Goal: Task Accomplishment & Management: Complete application form

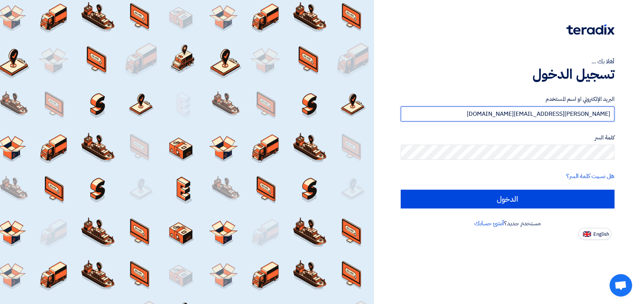
drag, startPoint x: 500, startPoint y: 109, endPoint x: 632, endPoint y: 124, distance: 133.4
click at [632, 125] on div "أهلا بك ... تسجيل الدخول البريد الإلكتروني او اسم المستخدم [PERSON_NAME][EMAIL_…" at bounding box center [507, 120] width 256 height 240
paste input "[EMAIL_ADDRESS]"
type input "[EMAIL_ADDRESS][DOMAIN_NAME]"
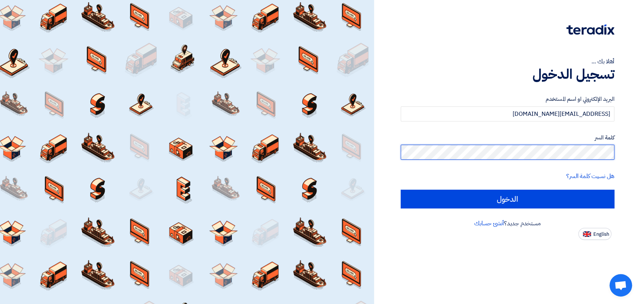
click at [620, 160] on div "أهلا بك ... تسجيل الدخول البريد الإلكتروني او اسم المستخدم [EMAIL_ADDRESS][DOMA…" at bounding box center [507, 120] width 256 height 240
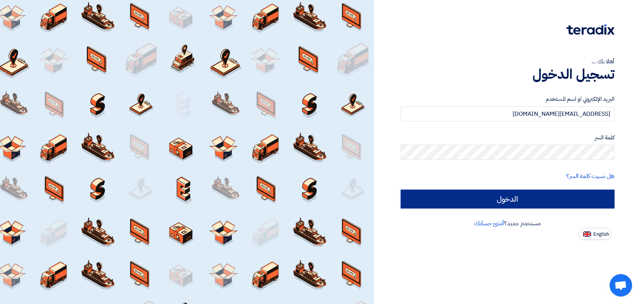
click at [589, 196] on input "الدخول" at bounding box center [507, 199] width 214 height 19
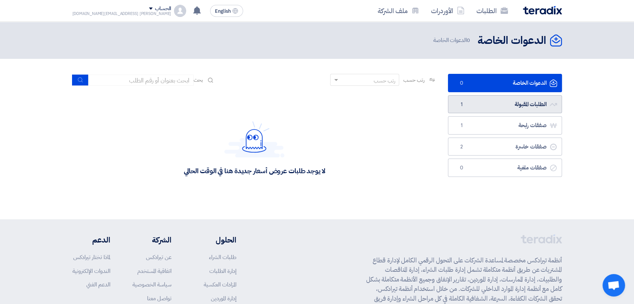
click at [522, 107] on link "الطلبات المقبولة الطلبات المقبولة 1" at bounding box center [505, 104] width 114 height 18
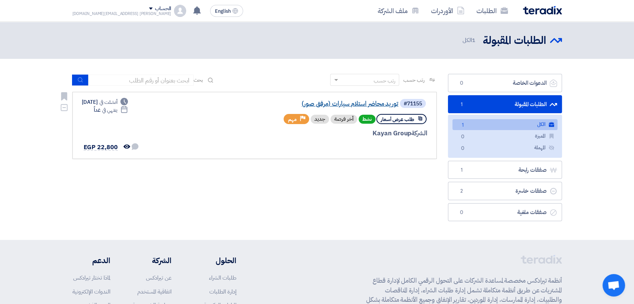
click at [386, 106] on link "توريد محاضر استلام سيارات (مرفق صور)" at bounding box center [323, 104] width 150 height 7
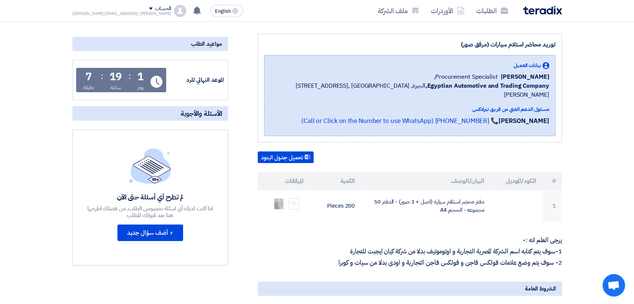
scroll to position [83, 0]
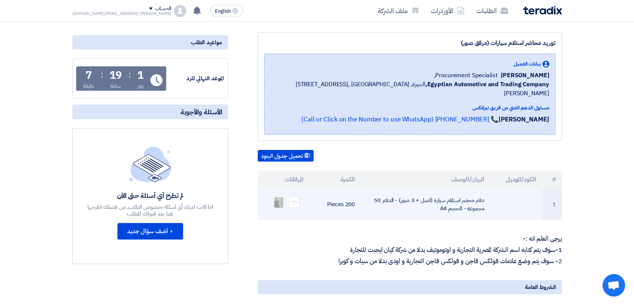
click at [475, 196] on td "دفتر محضر استلام سيارة (اصل + 3 صور) - الدفتر 50 مجموعه - الحجم A4" at bounding box center [425, 205] width 129 height 32
click at [474, 198] on td "دفتر محضر استلام سيارة (اصل + 3 صور) - الدفتر 50 مجموعه - الحجم A4" at bounding box center [425, 205] width 129 height 32
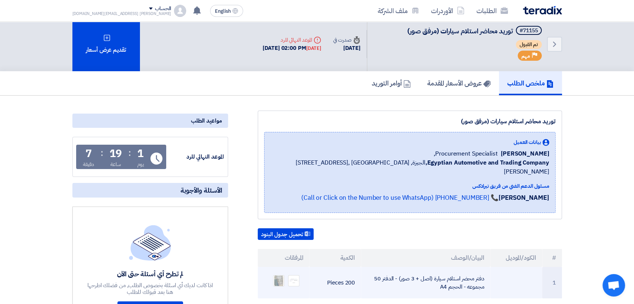
scroll to position [0, 0]
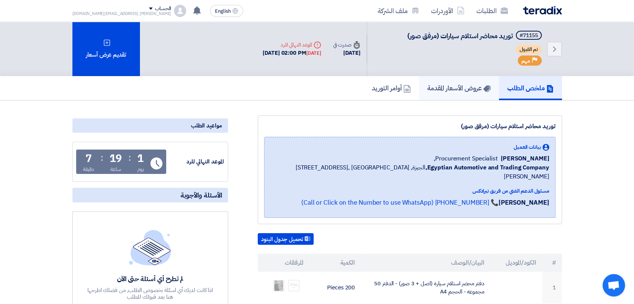
click at [448, 90] on h5 "عروض الأسعار المقدمة" at bounding box center [458, 88] width 63 height 9
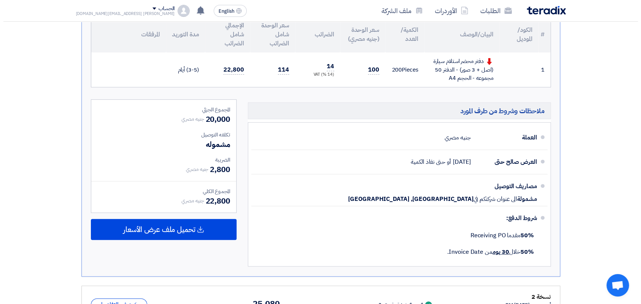
scroll to position [83, 0]
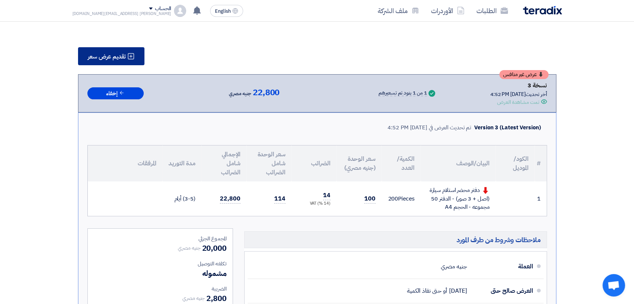
click at [120, 58] on span "تقديم عرض سعر" at bounding box center [107, 57] width 38 height 6
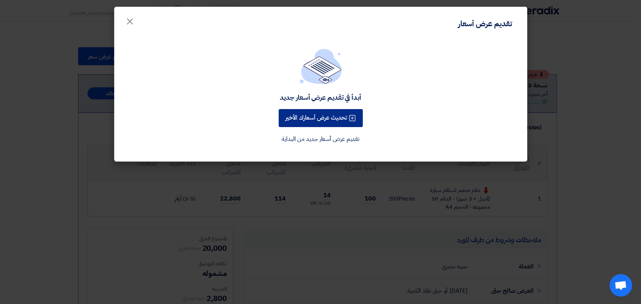
click at [344, 123] on button "تحديث عرض أسعارك الأخير" at bounding box center [320, 118] width 84 height 18
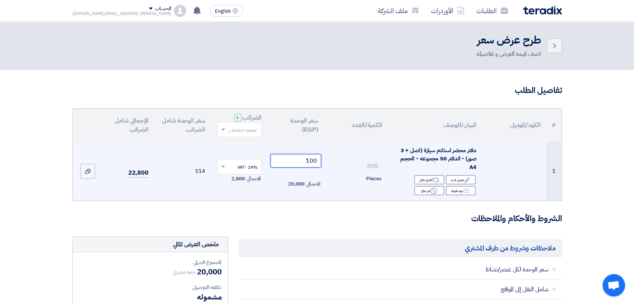
drag, startPoint x: 304, startPoint y: 161, endPoint x: 318, endPoint y: 160, distance: 13.9
click at [318, 160] on input "100" at bounding box center [296, 161] width 51 height 14
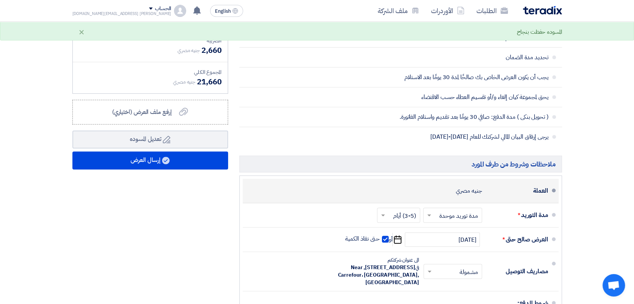
scroll to position [292, 0]
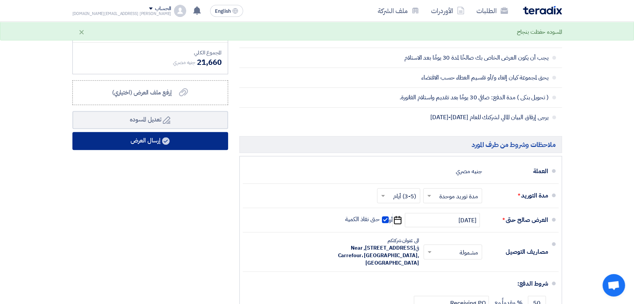
type input "95"
click at [180, 146] on button "إرسال العرض" at bounding box center [150, 141] width 156 height 18
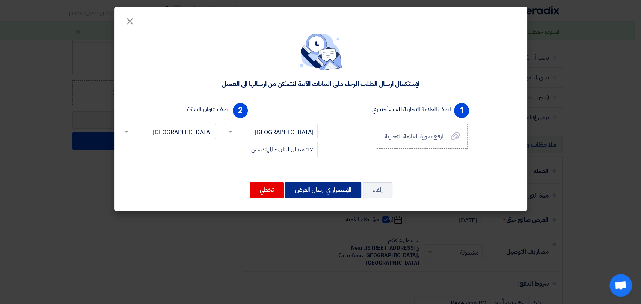
click at [313, 189] on button "الإستمرار في ارسال العرض" at bounding box center [323, 190] width 76 height 17
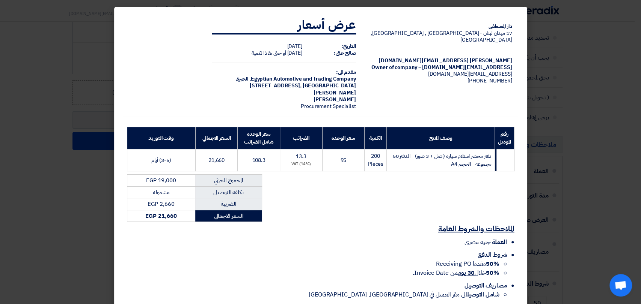
click at [612, 113] on modal-container "دار المصطفى 17 ميدان لبنان - [GEOGRAPHIC_DATA] , [GEOGRAPHIC_DATA], [GEOGRAPHIC…" at bounding box center [320, 152] width 641 height 304
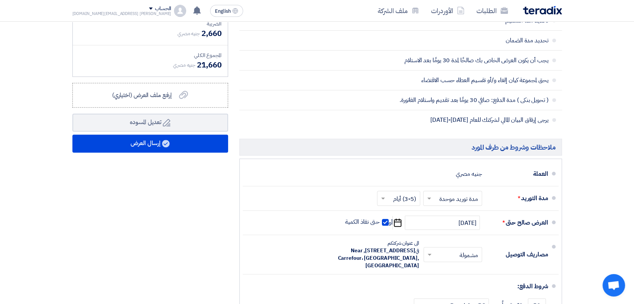
scroll to position [333, 0]
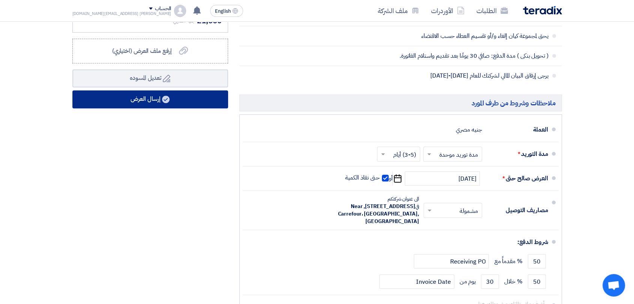
click at [203, 100] on button "إرسال العرض" at bounding box center [150, 99] width 156 height 18
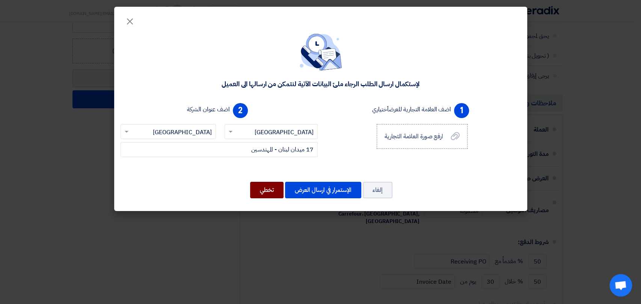
click at [271, 190] on button "تخطي" at bounding box center [266, 190] width 33 height 17
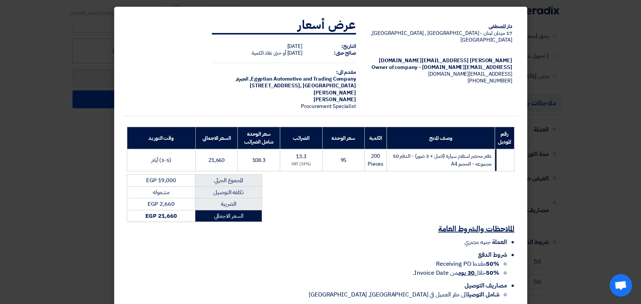
click at [563, 55] on modal-container "دار المصطفى 17 ميدان لبنان - [GEOGRAPHIC_DATA] , [GEOGRAPHIC_DATA], [GEOGRAPHIC…" at bounding box center [320, 152] width 641 height 304
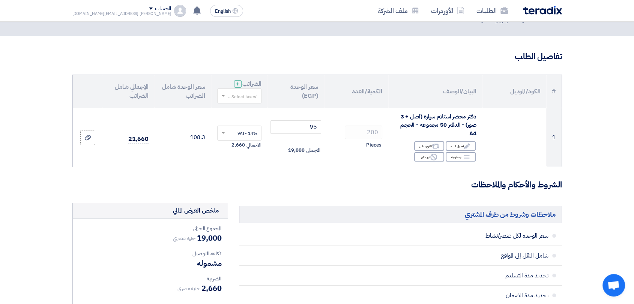
scroll to position [0, 0]
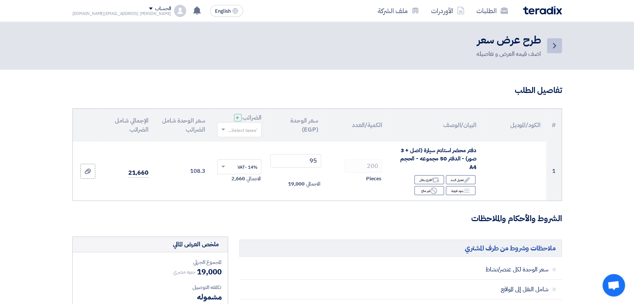
click at [547, 48] on link "Back" at bounding box center [554, 45] width 15 height 15
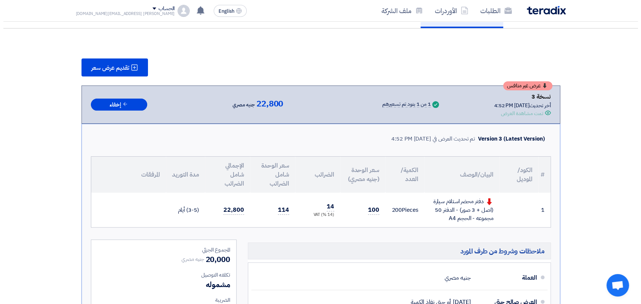
scroll to position [63, 0]
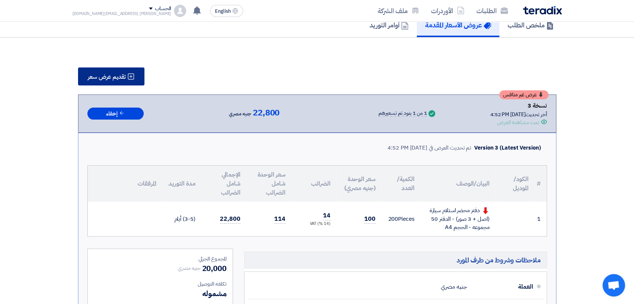
click at [116, 78] on span "تقديم عرض سعر" at bounding box center [107, 77] width 38 height 6
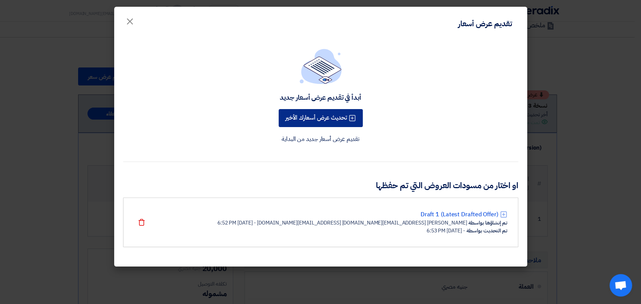
click at [338, 119] on button "تحديث عرض أسعارك الأخير" at bounding box center [320, 118] width 84 height 18
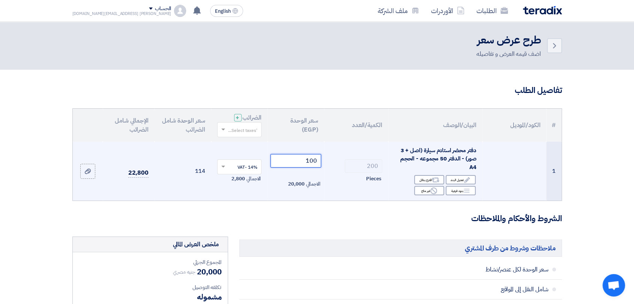
drag, startPoint x: 306, startPoint y: 163, endPoint x: 325, endPoint y: 162, distance: 18.4
click at [325, 162] on tr "1 دفتر محضر استلام سيارة (اصل + 3 صور) - الدفتر 50 مجموعه - الحجم A4 Edit تعديل…" at bounding box center [317, 171] width 489 height 59
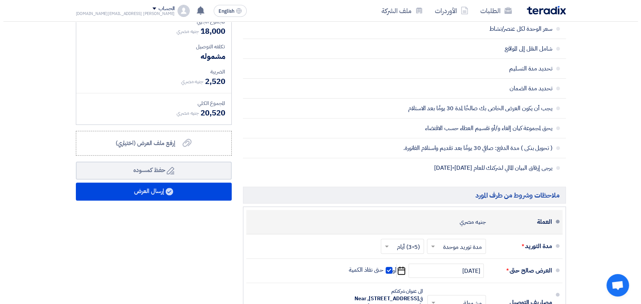
scroll to position [250, 0]
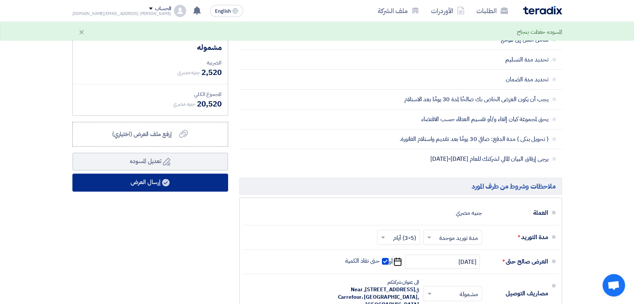
type input "90"
click at [184, 185] on button "إرسال العرض" at bounding box center [150, 183] width 156 height 18
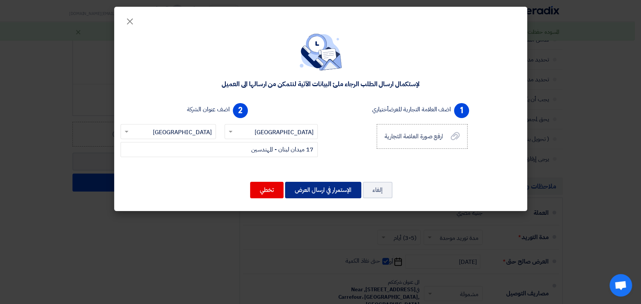
click at [297, 190] on button "الإستمرار في ارسال العرض" at bounding box center [323, 190] width 76 height 17
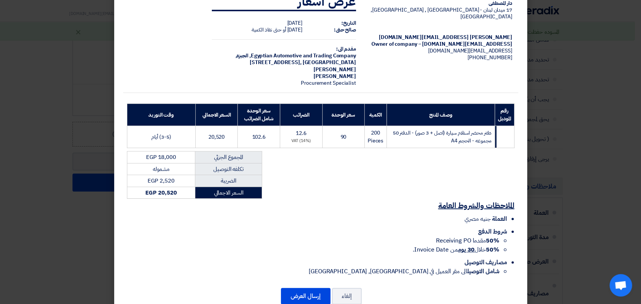
scroll to position [36, 0]
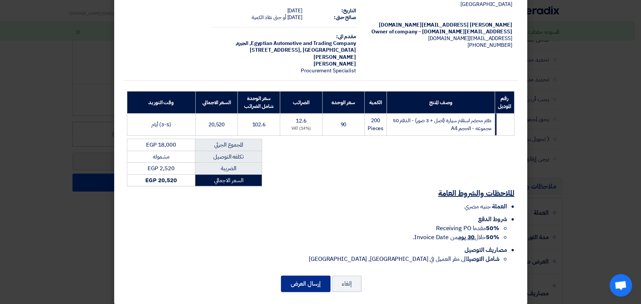
click at [301, 277] on button "إرسال العرض" at bounding box center [306, 284] width 50 height 17
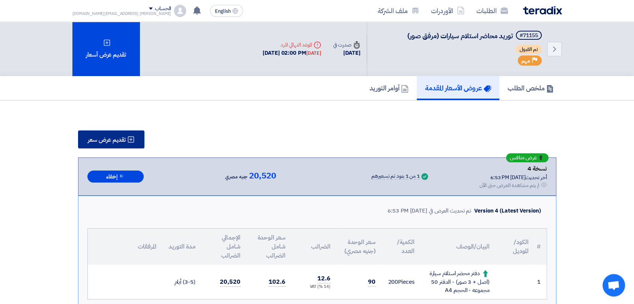
click at [115, 138] on span "تقديم عرض سعر" at bounding box center [107, 140] width 38 height 6
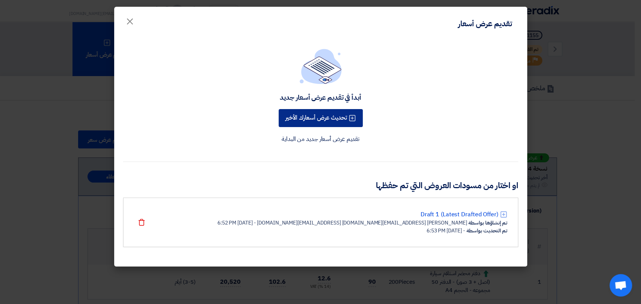
click at [332, 117] on button "تحديث عرض أسعارك الأخير" at bounding box center [320, 118] width 84 height 18
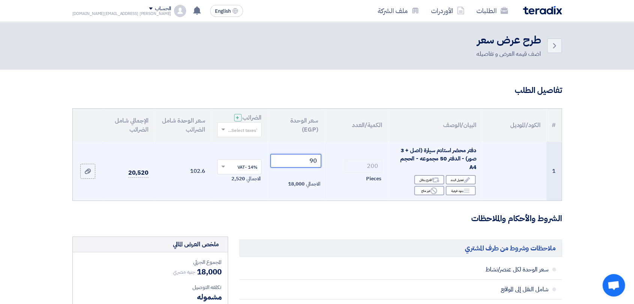
drag, startPoint x: 308, startPoint y: 160, endPoint x: 317, endPoint y: 162, distance: 9.3
click at [317, 162] on input "90" at bounding box center [296, 161] width 51 height 14
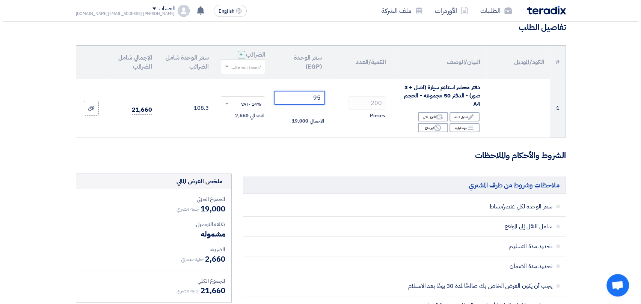
scroll to position [208, 0]
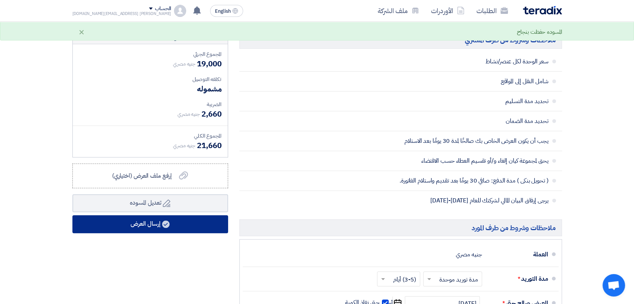
type input "95"
click at [192, 227] on button "إرسال العرض" at bounding box center [150, 224] width 156 height 18
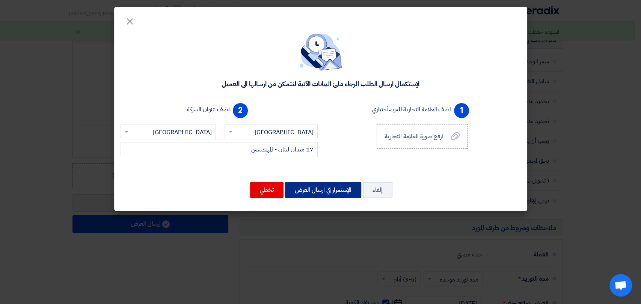
click at [313, 190] on button "الإستمرار في ارسال العرض" at bounding box center [323, 190] width 76 height 17
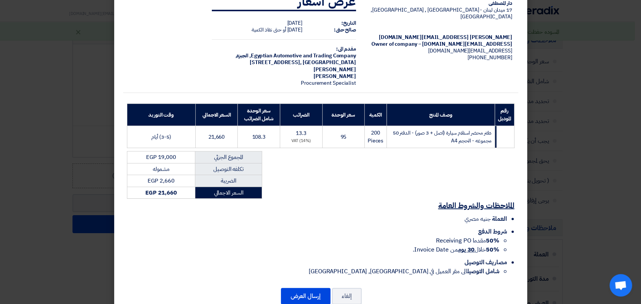
scroll to position [36, 0]
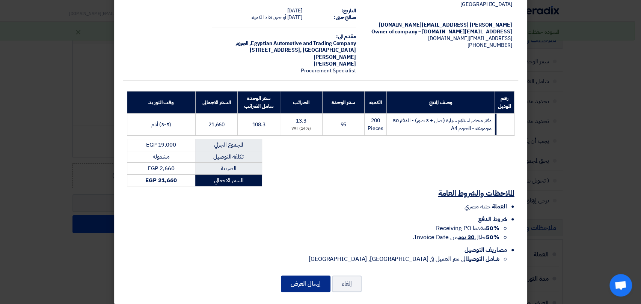
click at [306, 276] on button "إرسال العرض" at bounding box center [306, 284] width 50 height 17
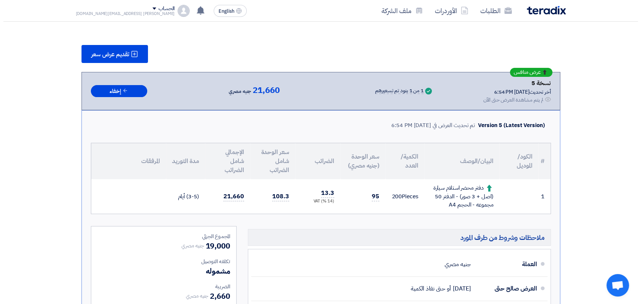
scroll to position [42, 0]
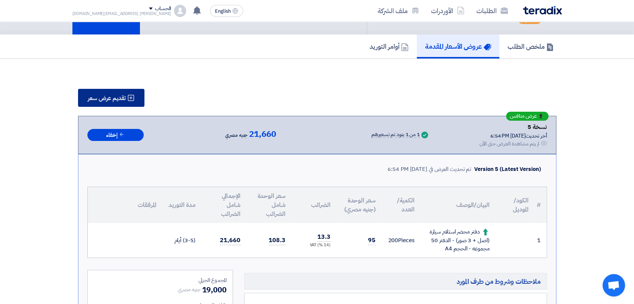
click at [117, 95] on span "تقديم عرض سعر" at bounding box center [107, 98] width 38 height 6
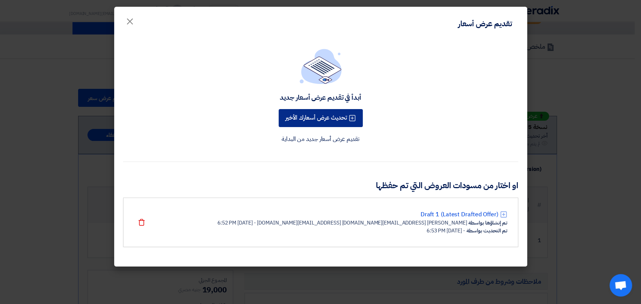
click at [328, 122] on button "تحديث عرض أسعارك الأخير" at bounding box center [320, 118] width 84 height 18
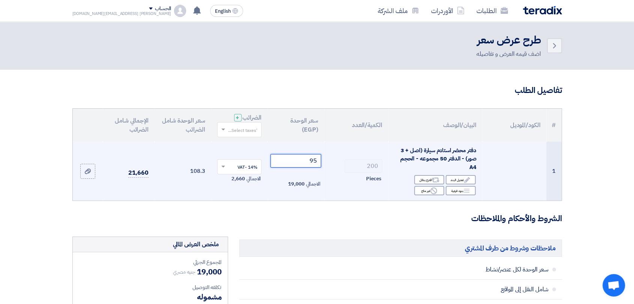
click at [316, 158] on input "95" at bounding box center [296, 161] width 51 height 14
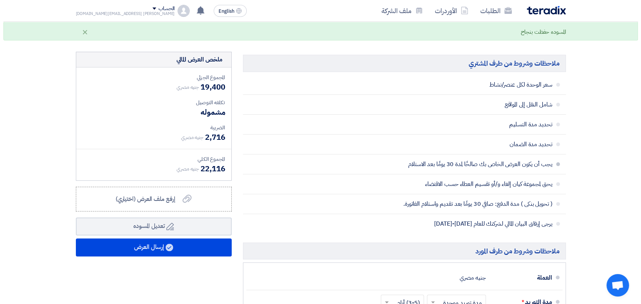
scroll to position [208, 0]
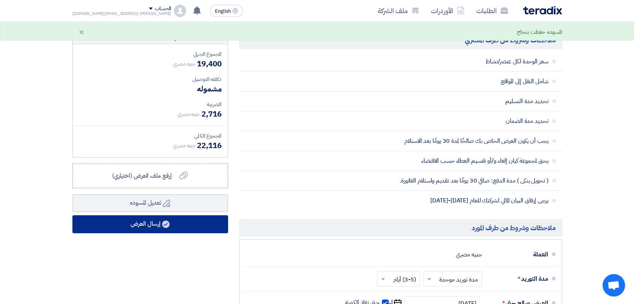
type input "97"
click at [147, 223] on button "إرسال العرض" at bounding box center [150, 224] width 156 height 18
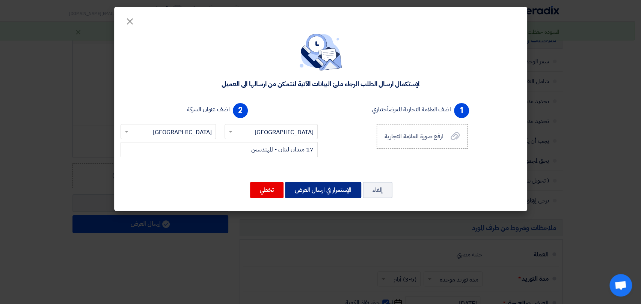
click at [321, 193] on button "الإستمرار في ارسال العرض" at bounding box center [323, 190] width 76 height 17
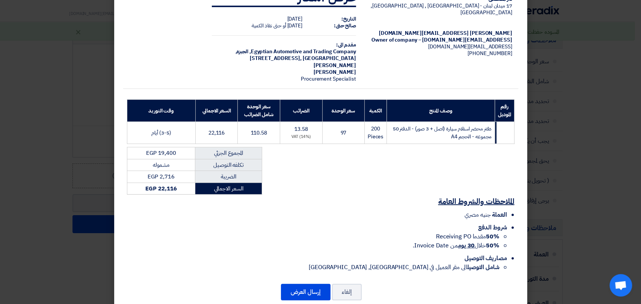
scroll to position [36, 0]
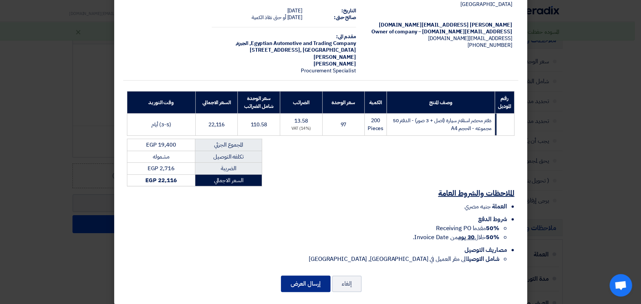
drag, startPoint x: 309, startPoint y: 284, endPoint x: 312, endPoint y: 277, distance: 8.0
click at [310, 283] on button "إرسال العرض" at bounding box center [306, 284] width 50 height 17
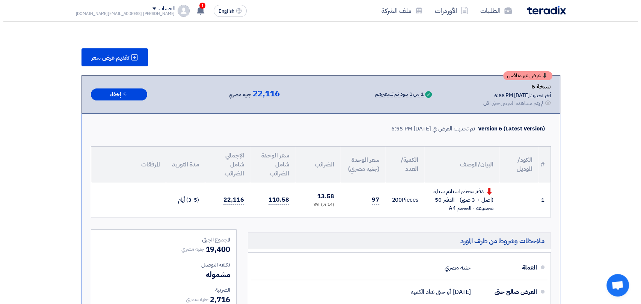
scroll to position [79, 0]
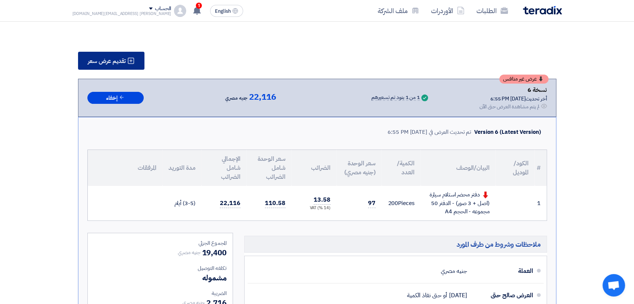
click at [117, 58] on span "تقديم عرض سعر" at bounding box center [107, 61] width 38 height 6
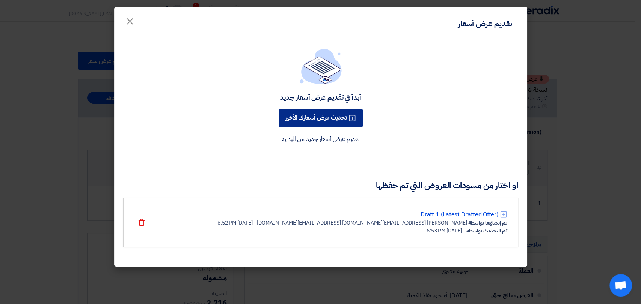
click at [336, 119] on button "تحديث عرض أسعارك الأخير" at bounding box center [320, 118] width 84 height 18
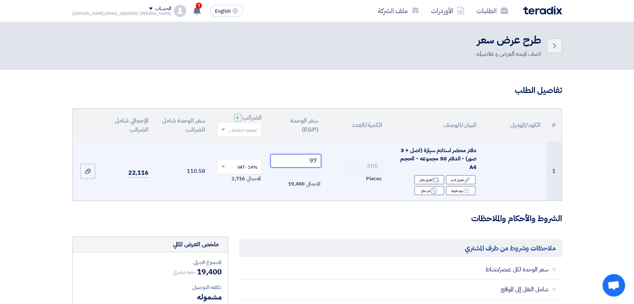
drag, startPoint x: 314, startPoint y: 163, endPoint x: 322, endPoint y: 161, distance: 7.4
click at [322, 161] on td "97 الاجمالي 19,400" at bounding box center [296, 171] width 57 height 59
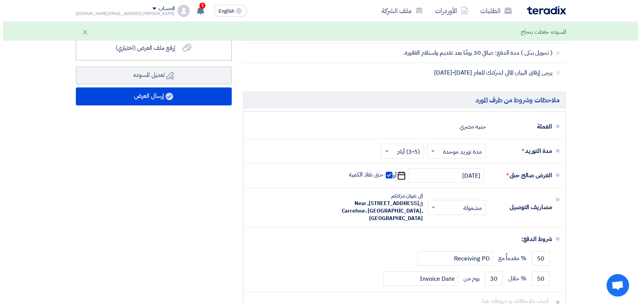
scroll to position [333, 0]
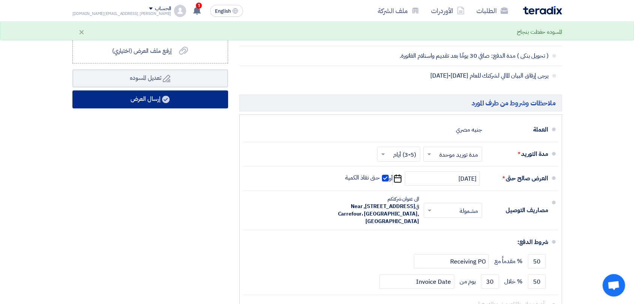
type input "95"
click at [188, 103] on button "إرسال العرض" at bounding box center [150, 99] width 156 height 18
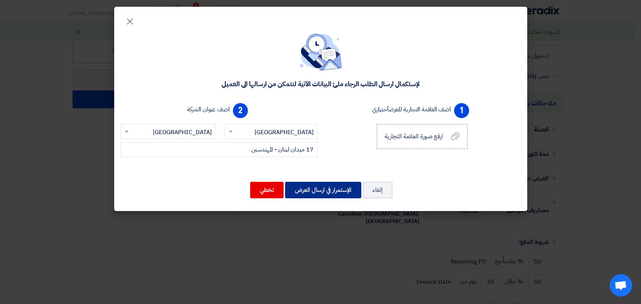
click at [347, 192] on button "الإستمرار في ارسال العرض" at bounding box center [323, 190] width 76 height 17
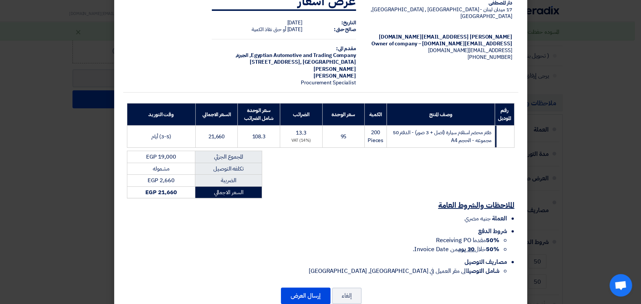
scroll to position [36, 0]
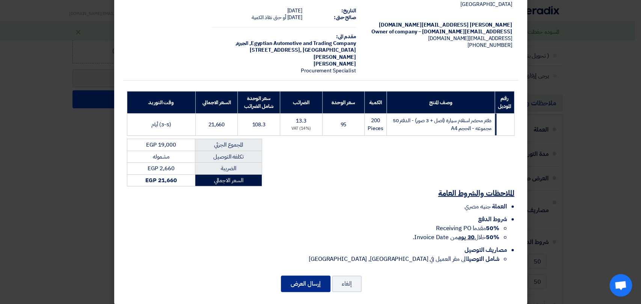
click at [321, 281] on button "إرسال العرض" at bounding box center [306, 284] width 50 height 17
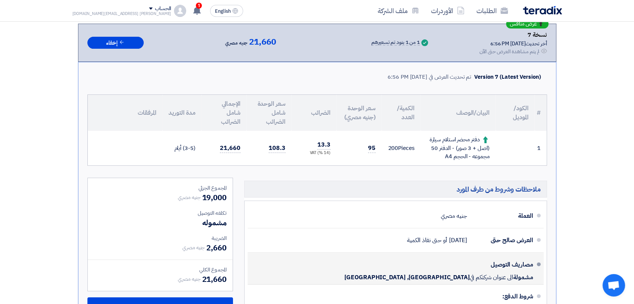
scroll to position [126, 0]
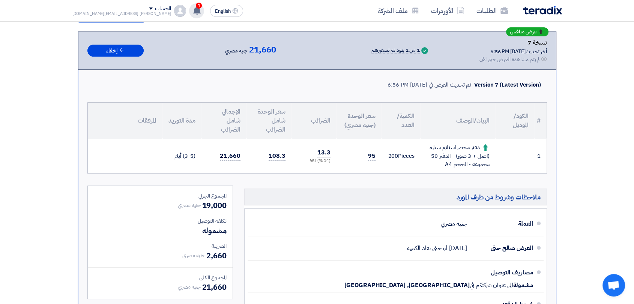
click at [193, 11] on use at bounding box center [197, 10] width 8 height 8
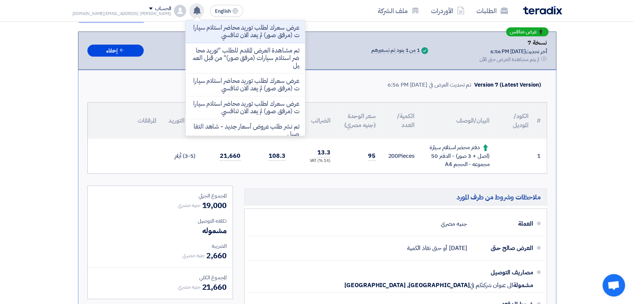
click at [193, 11] on use at bounding box center [197, 10] width 8 height 8
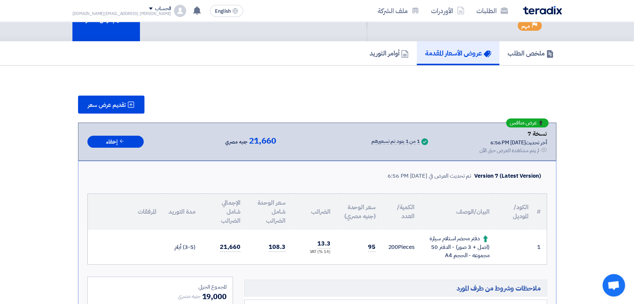
scroll to position [0, 0]
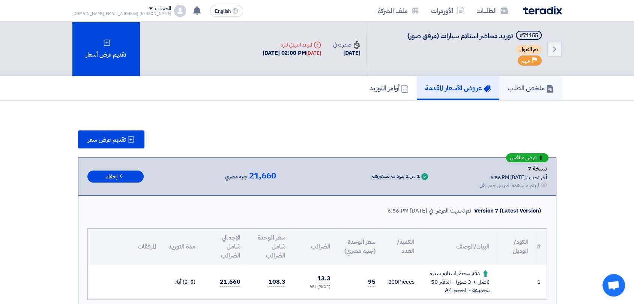
click at [514, 84] on h5 "ملخص الطلب" at bounding box center [531, 88] width 46 height 9
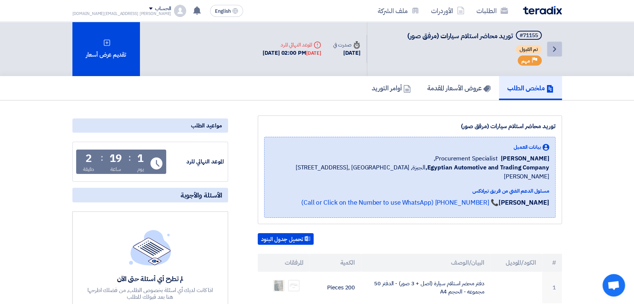
click at [558, 49] on icon "Back" at bounding box center [554, 49] width 9 height 9
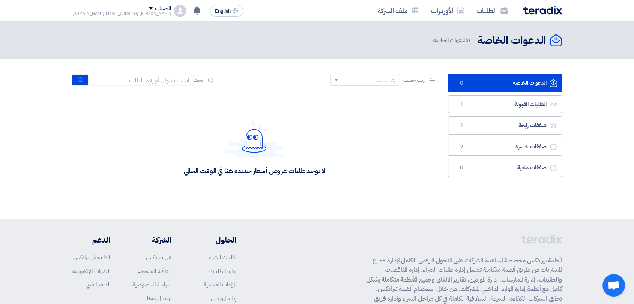
click at [111, 9] on div "الحساب" at bounding box center [121, 9] width 99 height 6
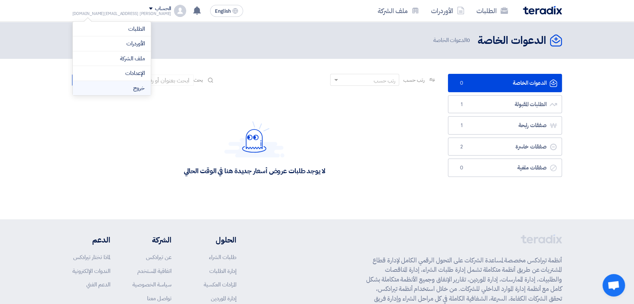
click at [127, 88] on li "خروج" at bounding box center [112, 88] width 78 height 15
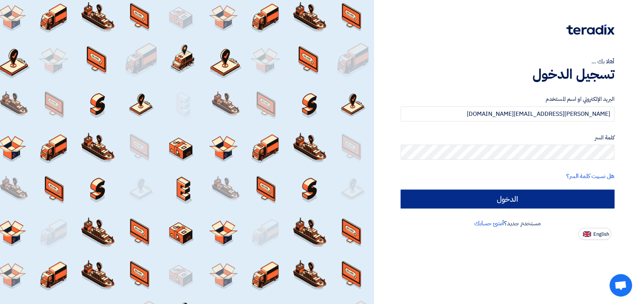
click at [518, 202] on input "الدخول" at bounding box center [507, 199] width 214 height 19
type input "Sign in"
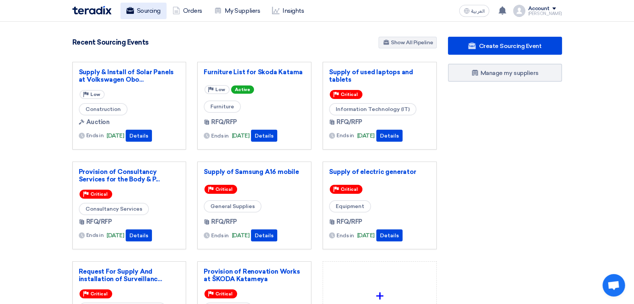
click at [147, 10] on link "Sourcing" at bounding box center [143, 11] width 46 height 17
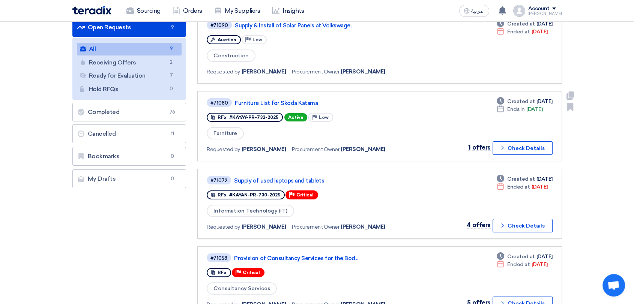
scroll to position [83, 0]
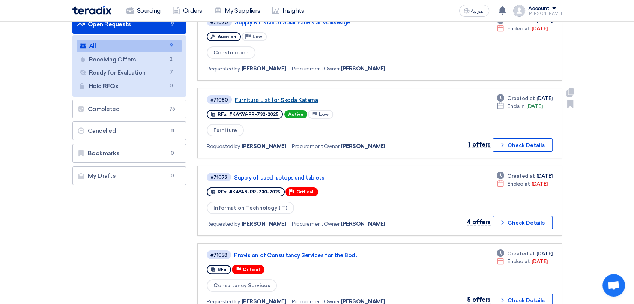
click at [281, 99] on link "Furniture List for Skoda Katama" at bounding box center [329, 100] width 188 height 7
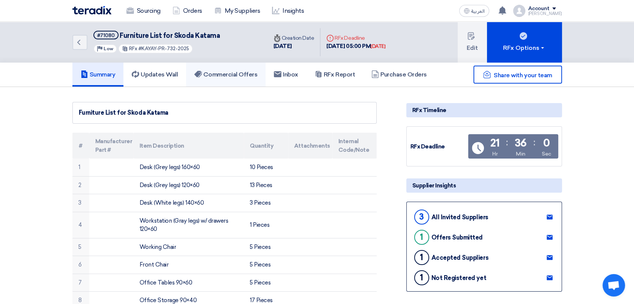
click at [224, 79] on link "Commercial Offers" at bounding box center [226, 75] width 80 height 24
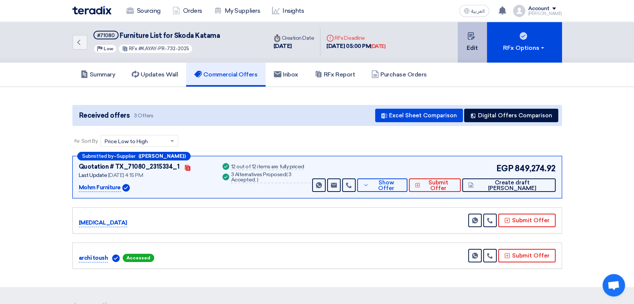
click at [471, 46] on button "Edit" at bounding box center [472, 42] width 29 height 41
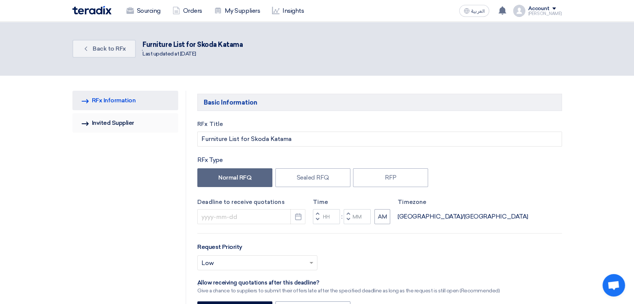
type input "[DATE]"
type input "05"
type input "00"
click at [134, 124] on link "Invited Suppliers Invited Supplier" at bounding box center [125, 123] width 106 height 20
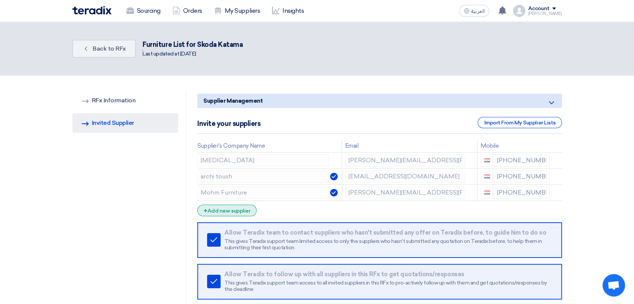
click at [228, 209] on div "+ Add new supplier" at bounding box center [226, 211] width 59 height 12
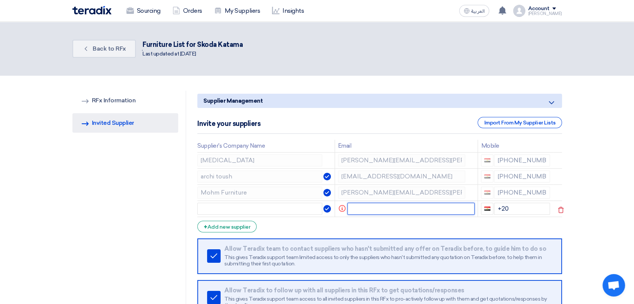
click at [372, 211] on input "text" at bounding box center [410, 209] width 127 height 12
paste input "[PERSON_NAME][EMAIL_ADDRESS][PERSON_NAME][DOMAIN_NAME]"
type input "[PERSON_NAME][EMAIL_ADDRESS][PERSON_NAME][DOMAIN_NAME]"
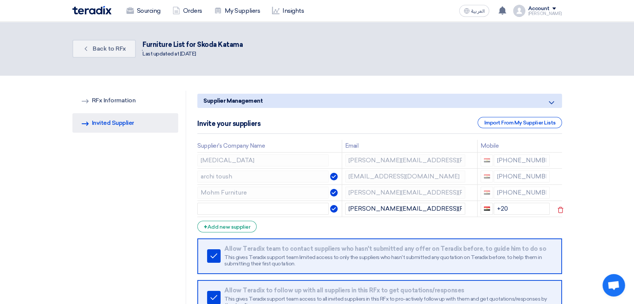
click at [277, 214] on td at bounding box center [269, 209] width 144 height 16
click at [280, 209] on input "text" at bounding box center [262, 209] width 131 height 12
click at [194, 161] on div "Supplier Management Minimize/Maximize Category Invite your suppliers Import Fro…" at bounding box center [380, 215] width 376 height 248
click at [238, 211] on input "text" at bounding box center [262, 209] width 131 height 12
paste input "[MEDICAL_DATA]"
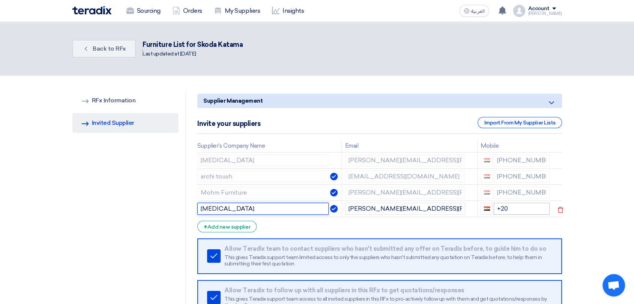
type input "[MEDICAL_DATA]"
click at [516, 209] on input "+20" at bounding box center [522, 209] width 56 height 12
type input "[PHONE_NUMBER]"
click at [558, 161] on icon at bounding box center [560, 161] width 13 height 13
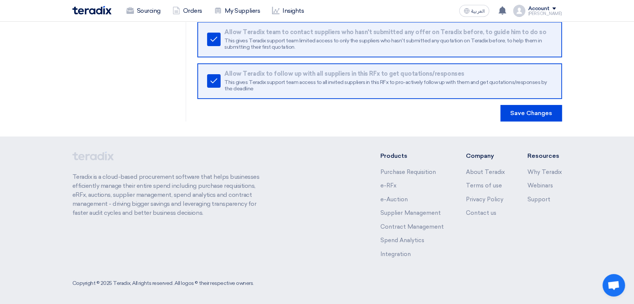
scroll to position [201, 0]
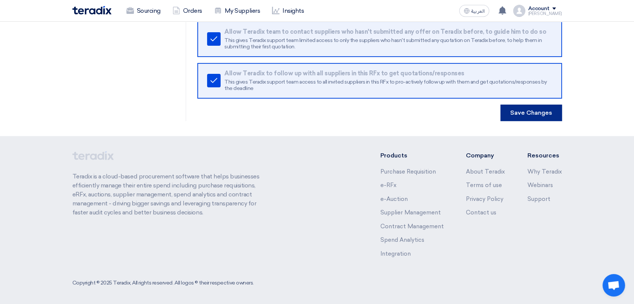
click at [522, 113] on button "Save Changes" at bounding box center [532, 113] width 62 height 17
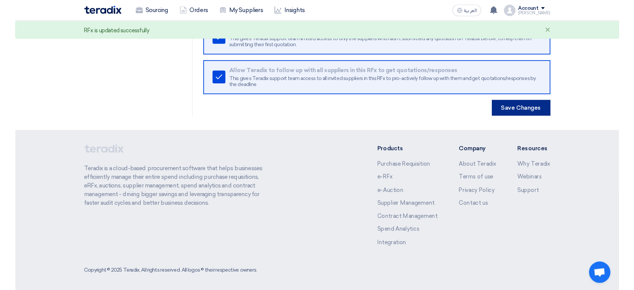
scroll to position [0, 0]
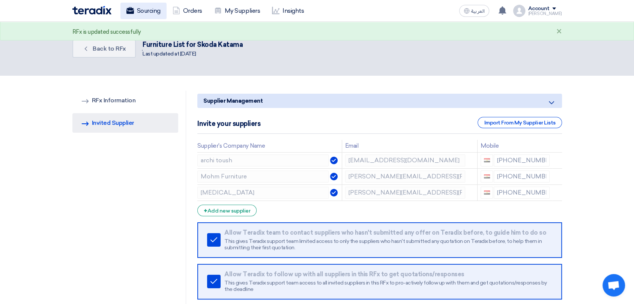
click at [146, 8] on link "Sourcing" at bounding box center [143, 11] width 46 height 17
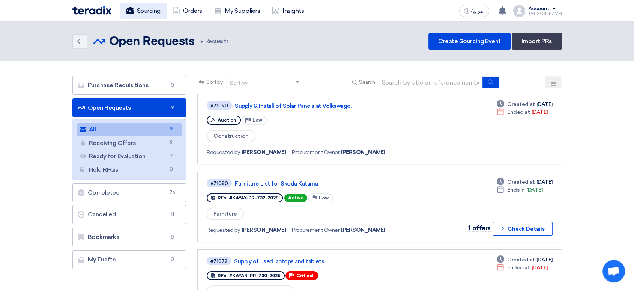
click at [147, 8] on link "Sourcing" at bounding box center [143, 11] width 46 height 17
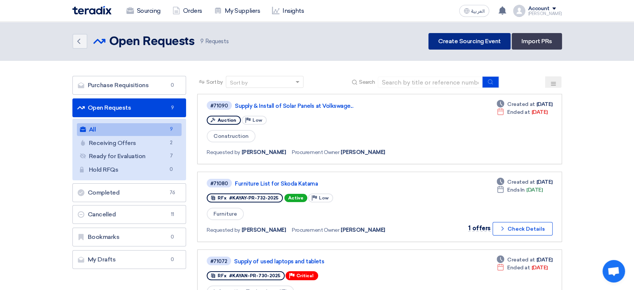
click at [462, 40] on link "Create Sourcing Event" at bounding box center [470, 41] width 82 height 17
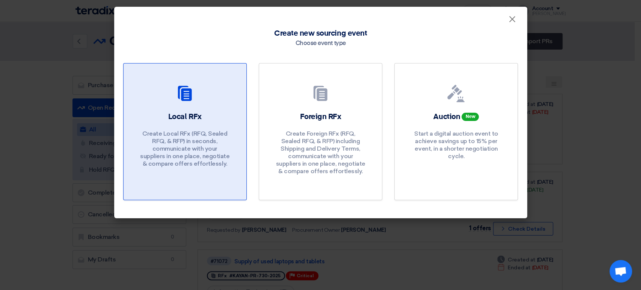
click at [208, 107] on link "Local RFx Create Local RFx (RFQ, Sealed RFQ, & RFP) in seconds, communicate wit…" at bounding box center [184, 131] width 123 height 137
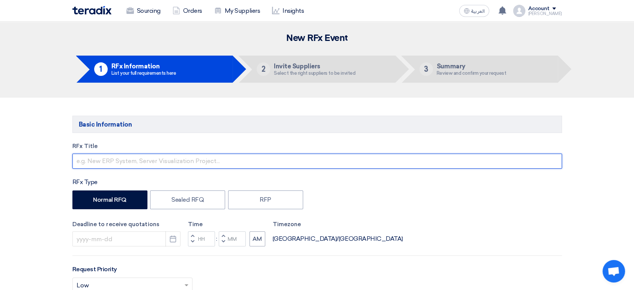
click at [173, 164] on input "text" at bounding box center [317, 160] width 490 height 15
paste input "Request for Support in Supplying HDF Materials"
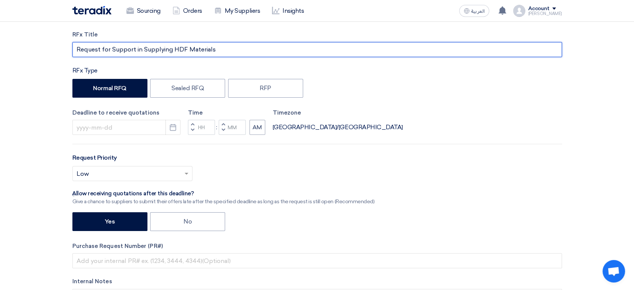
scroll to position [125, 0]
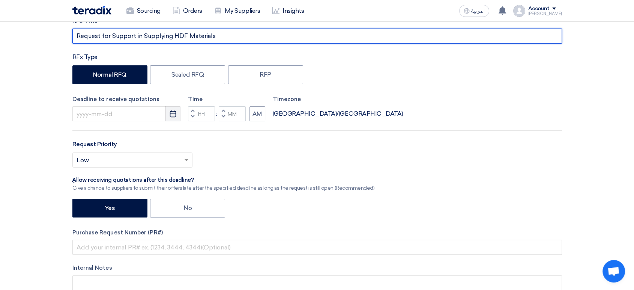
type input "Request for Support in Supplying HDF Materials"
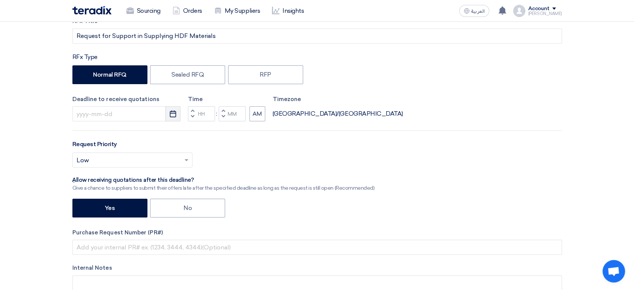
click at [174, 114] on icon "Pick a date" at bounding box center [173, 114] width 8 height 8
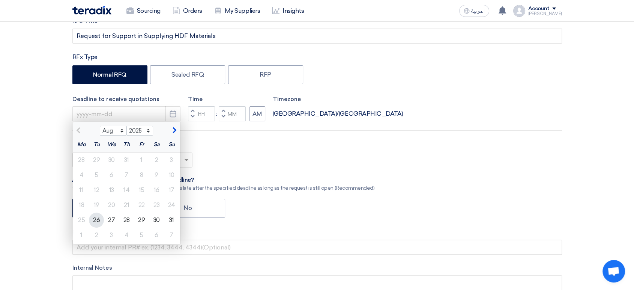
click at [101, 221] on div "26" at bounding box center [96, 219] width 15 height 15
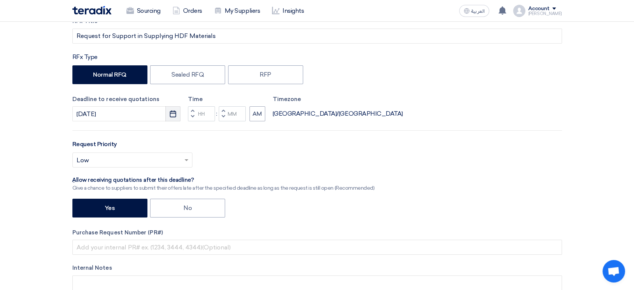
click at [173, 112] on icon "Pick a date" at bounding box center [173, 114] width 8 height 8
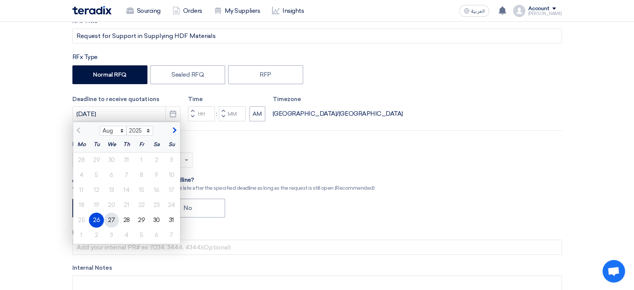
click at [111, 222] on div "27" at bounding box center [111, 219] width 15 height 15
type input "[DATE]"
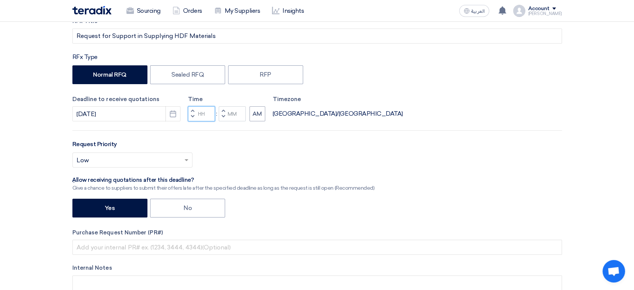
click at [207, 115] on input "Hours" at bounding box center [201, 113] width 27 height 15
type input "05"
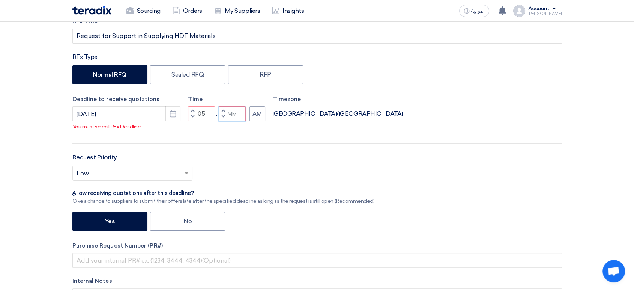
click at [233, 114] on input "Minutes" at bounding box center [232, 113] width 27 height 15
type input "00"
click at [256, 114] on button "AM" at bounding box center [258, 113] width 16 height 15
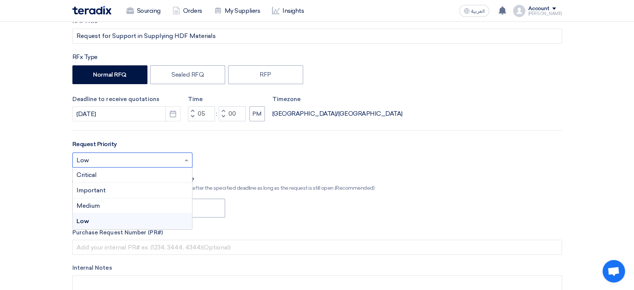
click at [103, 159] on input "text" at bounding box center [129, 161] width 104 height 12
click at [101, 177] on div "Critical" at bounding box center [132, 174] width 119 height 15
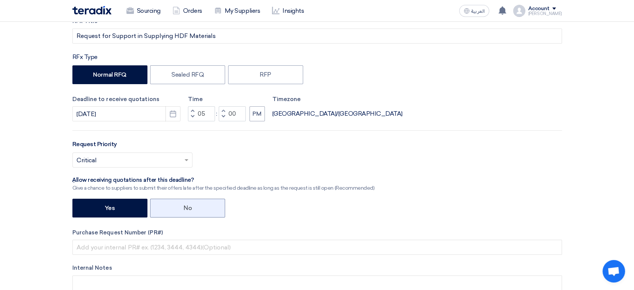
click at [181, 206] on label "No" at bounding box center [187, 208] width 75 height 19
click at [183, 206] on input "No" at bounding box center [185, 207] width 5 height 5
radio input "true"
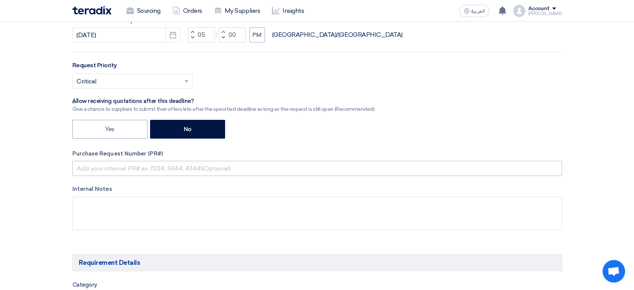
scroll to position [208, 0]
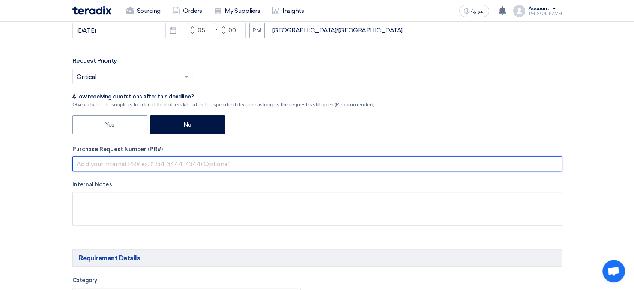
click at [188, 164] on input "text" at bounding box center [317, 163] width 490 height 15
paste input "KAYAN-PR-760-2025"
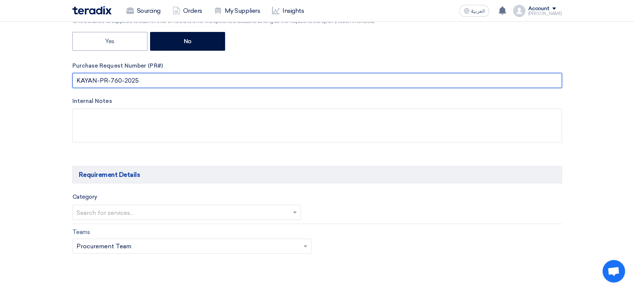
scroll to position [333, 0]
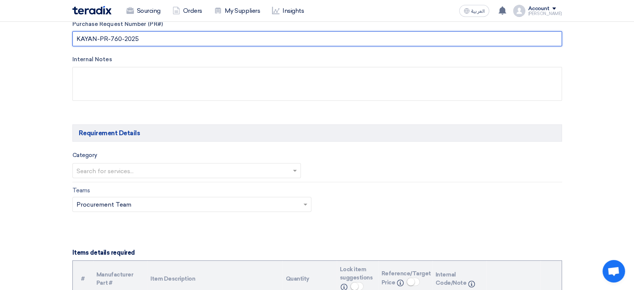
type input "KAYAN-PR-760-2025"
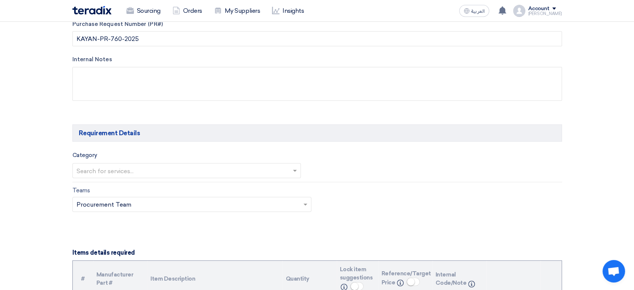
click at [167, 170] on input "text" at bounding box center [183, 171] width 213 height 12
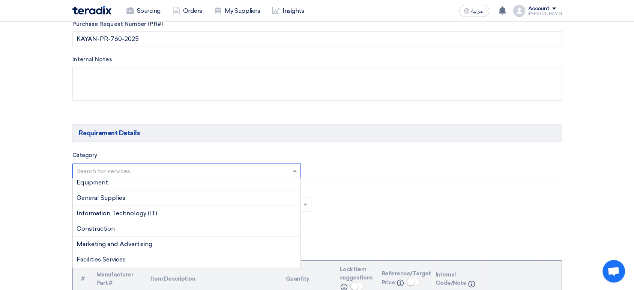
scroll to position [0, 0]
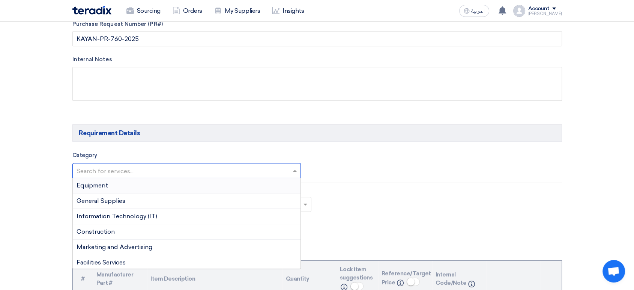
click at [132, 186] on div "Equipment" at bounding box center [187, 185] width 228 height 15
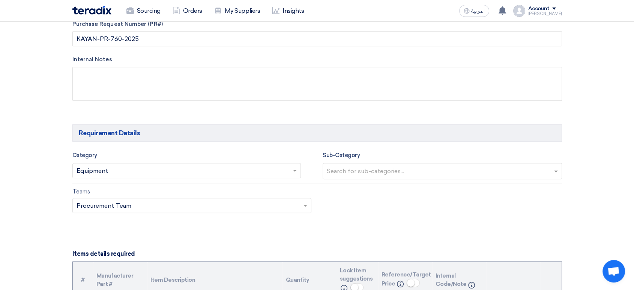
click at [370, 173] on input "text" at bounding box center [443, 171] width 233 height 12
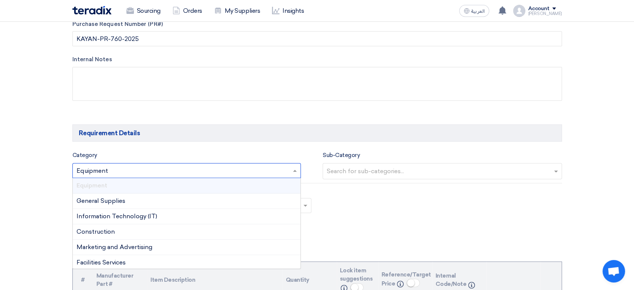
click at [227, 167] on input "text" at bounding box center [183, 171] width 213 height 12
click at [143, 197] on div "General Supplies" at bounding box center [187, 200] width 228 height 15
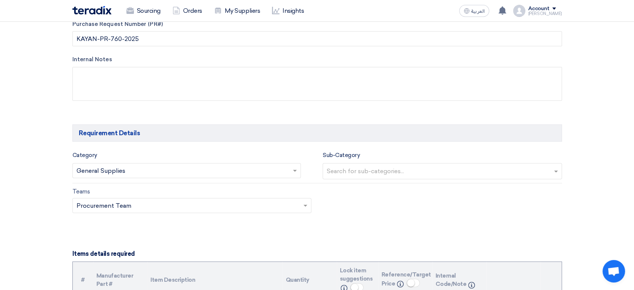
click at [371, 176] on input "text" at bounding box center [443, 171] width 233 height 12
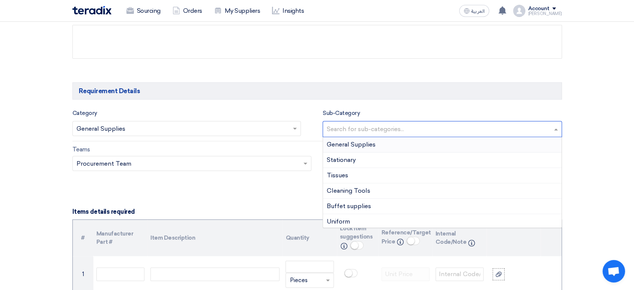
click at [394, 129] on input "text" at bounding box center [443, 129] width 233 height 12
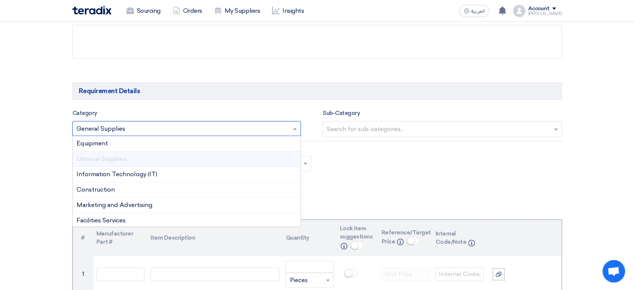
click at [209, 127] on input "text" at bounding box center [183, 129] width 213 height 12
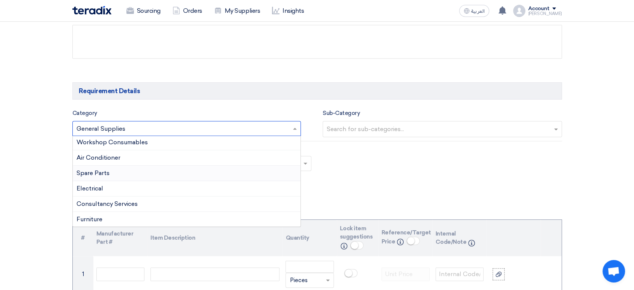
scroll to position [417, 0]
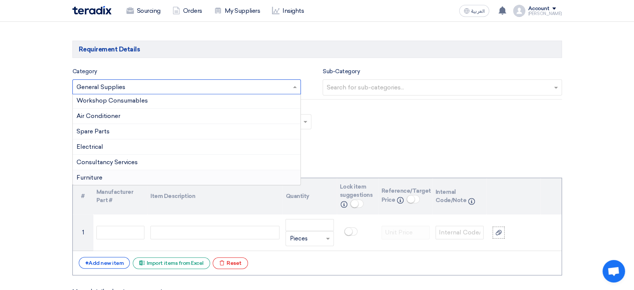
click at [131, 174] on div "Furniture" at bounding box center [187, 177] width 228 height 15
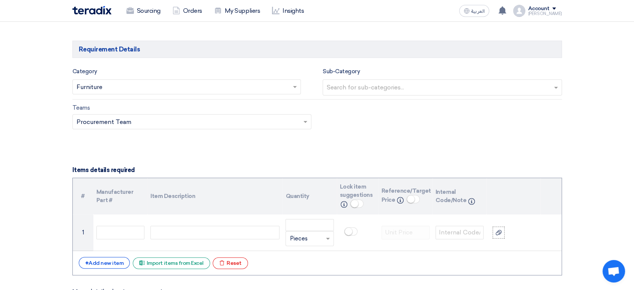
click at [413, 95] on div "Category Search for services... × Furniture × Sub-Category Search for sub-categ…" at bounding box center [317, 83] width 490 height 33
click at [415, 86] on input "text" at bounding box center [443, 88] width 233 height 12
click at [376, 99] on div "Furniture" at bounding box center [442, 102] width 239 height 15
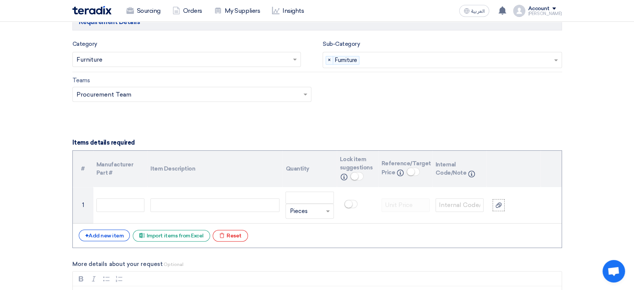
scroll to position [459, 0]
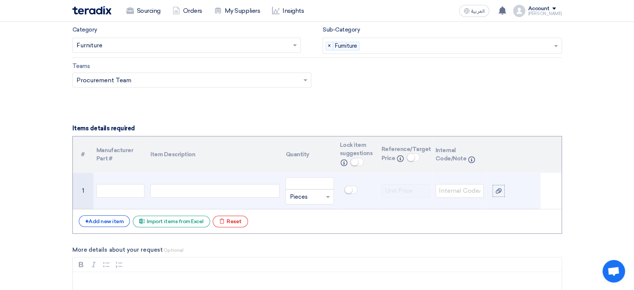
click at [192, 193] on div at bounding box center [214, 191] width 129 height 14
click at [216, 193] on div at bounding box center [214, 191] width 129 height 14
paste div
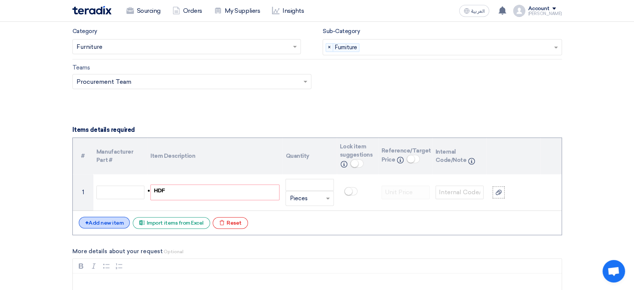
click at [116, 226] on div "+ Add new item" at bounding box center [104, 223] width 51 height 12
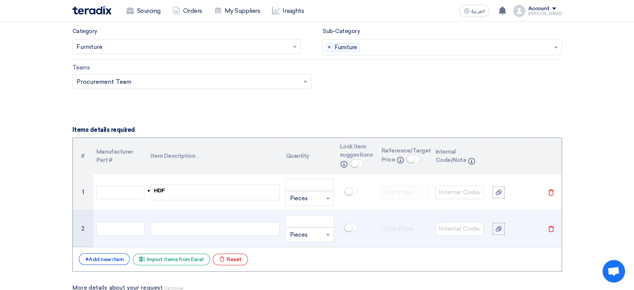
click at [165, 229] on div at bounding box center [214, 229] width 129 height 14
paste div
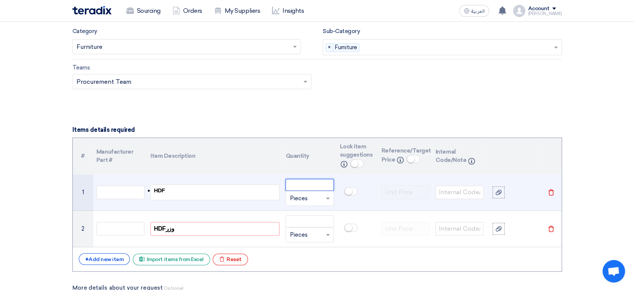
click at [320, 182] on input "number" at bounding box center [310, 185] width 48 height 12
type input "380"
click at [329, 198] on span at bounding box center [328, 198] width 4 height 3
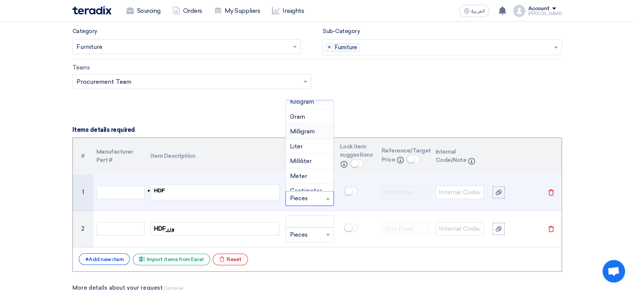
scroll to position [167, 0]
click at [310, 164] on div "Meter" at bounding box center [309, 163] width 47 height 15
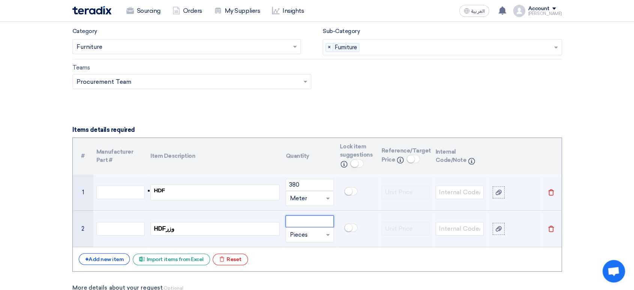
click at [319, 221] on input "number" at bounding box center [310, 221] width 48 height 12
type input "144"
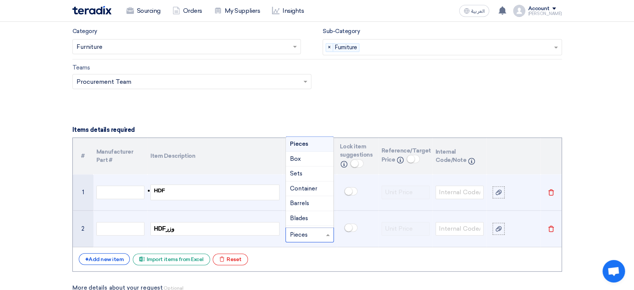
click at [325, 232] on span at bounding box center [328, 234] width 9 height 9
click at [313, 199] on div "Meter" at bounding box center [309, 200] width 47 height 15
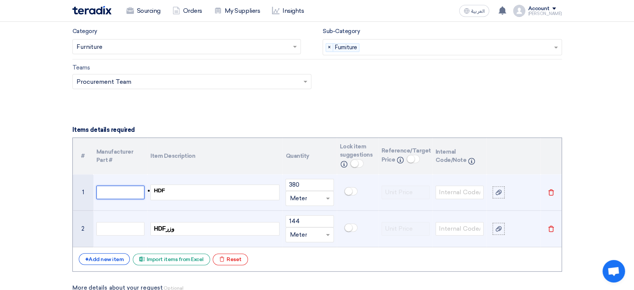
click at [131, 189] on input "text" at bounding box center [120, 192] width 48 height 14
click at [196, 188] on div "HDF" at bounding box center [214, 192] width 129 height 16
drag, startPoint x: 168, startPoint y: 191, endPoint x: 198, endPoint y: 191, distance: 30.4
click at [198, 191] on div "HDF - Cod FR012" at bounding box center [214, 192] width 129 height 16
copy span "Cod FR012"
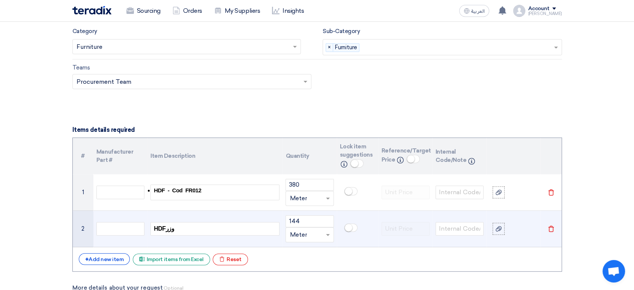
click at [194, 229] on div "HDF وزر" at bounding box center [214, 229] width 129 height 14
click at [194, 229] on div "HDF وزر -" at bounding box center [214, 229] width 129 height 14
click at [180, 230] on span "Cod FR012" at bounding box center [193, 228] width 29 height 6
click at [179, 230] on span "Cod FR012" at bounding box center [193, 228] width 29 height 6
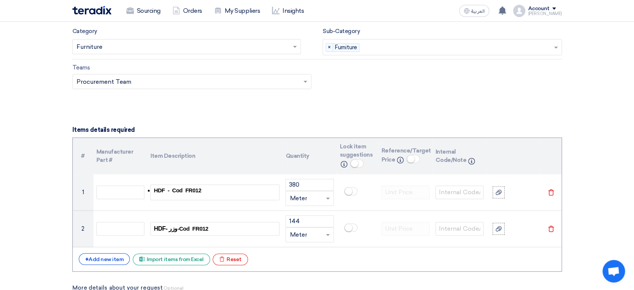
click at [299, 256] on div "+ Add new item Excel file Import items from Excel Excel file Reset" at bounding box center [317, 259] width 477 height 12
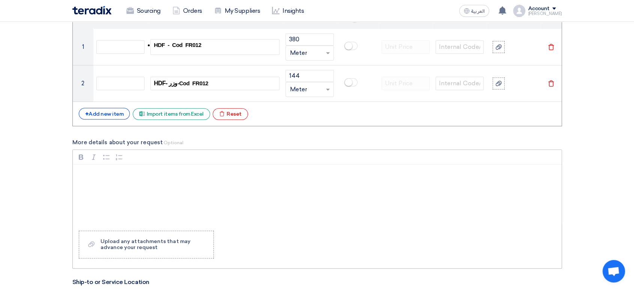
scroll to position [624, 0]
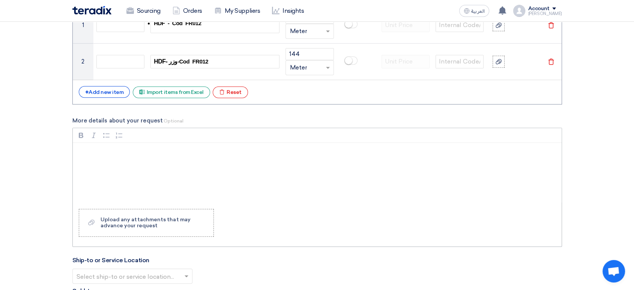
click at [102, 181] on div "Rich Text Editor, main" at bounding box center [317, 173] width 489 height 60
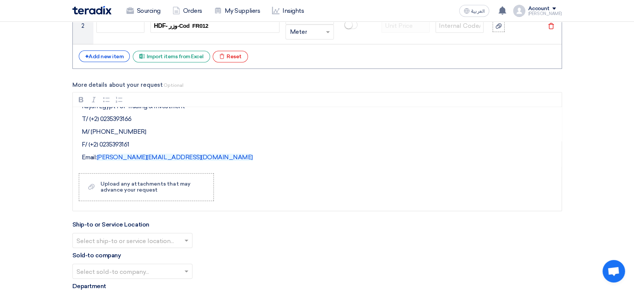
scroll to position [749, 0]
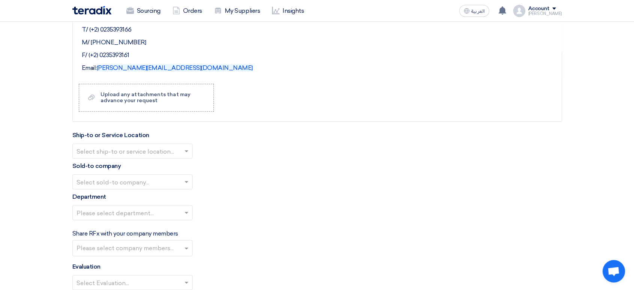
click at [180, 142] on div "Ship-to or Service Location Select ship-to or service location..." at bounding box center [317, 145] width 490 height 28
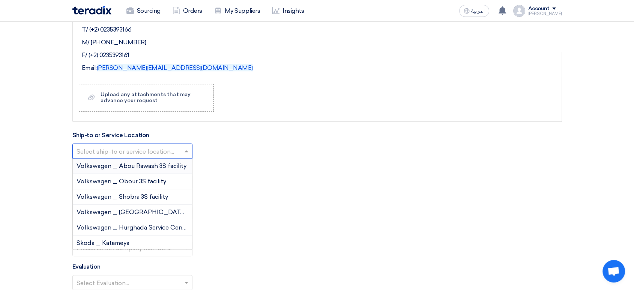
click at [177, 152] on input "text" at bounding box center [129, 152] width 104 height 12
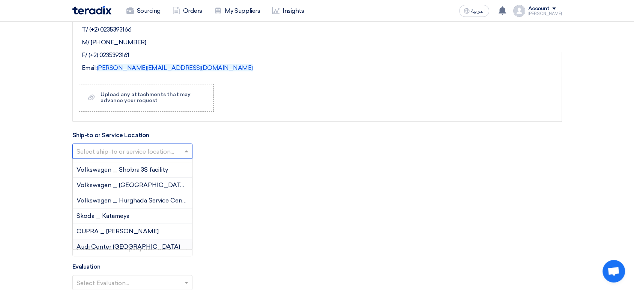
scroll to position [42, 0]
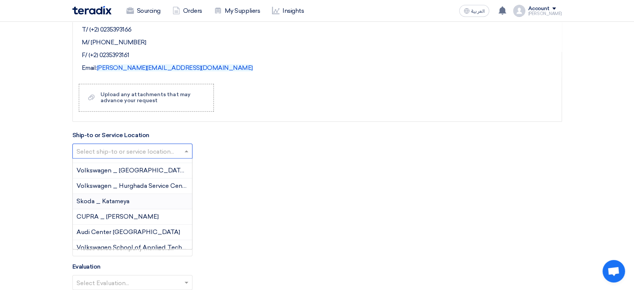
click at [137, 203] on div "Skoda _ Katameya" at bounding box center [132, 201] width 119 height 15
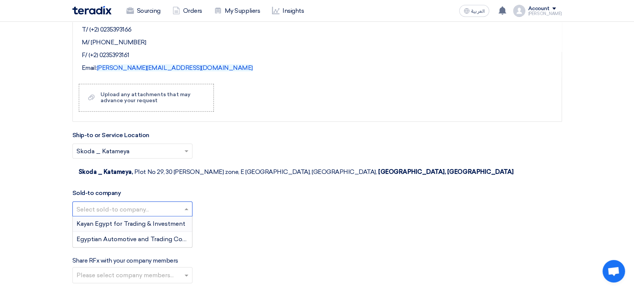
click at [144, 203] on input "text" at bounding box center [129, 209] width 104 height 12
click at [143, 220] on span "Kayan Egypt for Trading & Investment" at bounding box center [131, 223] width 109 height 7
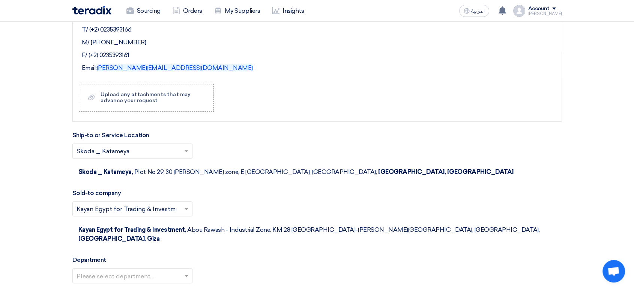
click at [140, 270] on input "text" at bounding box center [129, 276] width 104 height 12
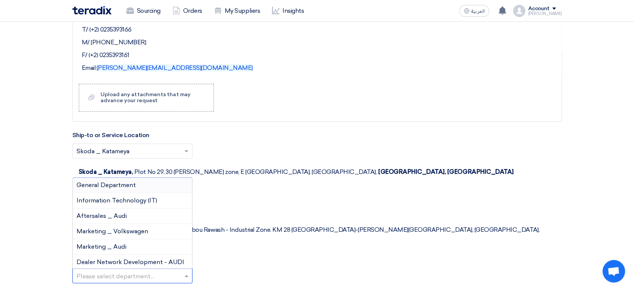
click at [141, 177] on div "General Department" at bounding box center [132, 184] width 119 height 15
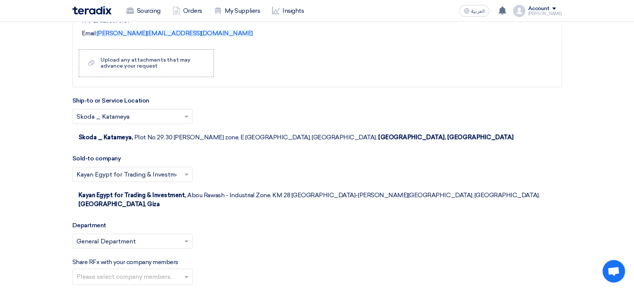
scroll to position [832, 0]
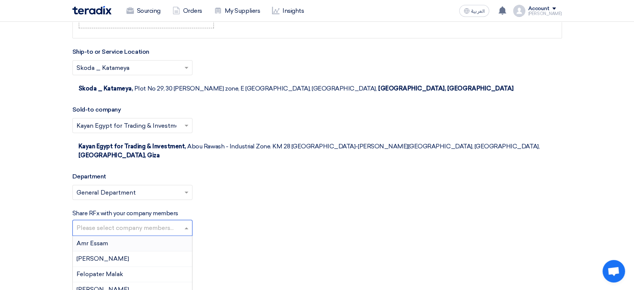
click at [142, 222] on input "text" at bounding box center [134, 228] width 114 height 12
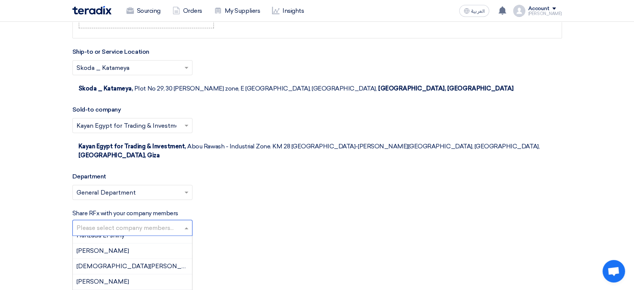
scroll to position [83, 0]
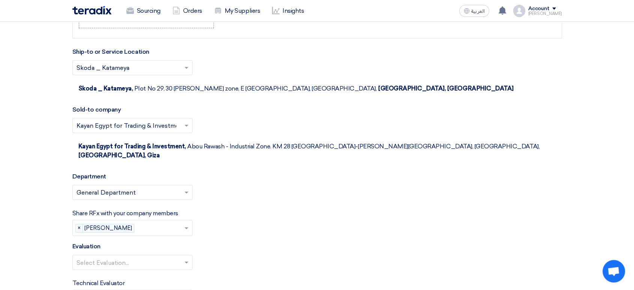
click at [138, 257] on input "text" at bounding box center [129, 263] width 104 height 12
click at [129, 273] on span "100% Price (VAT Included)" at bounding box center [114, 276] width 75 height 7
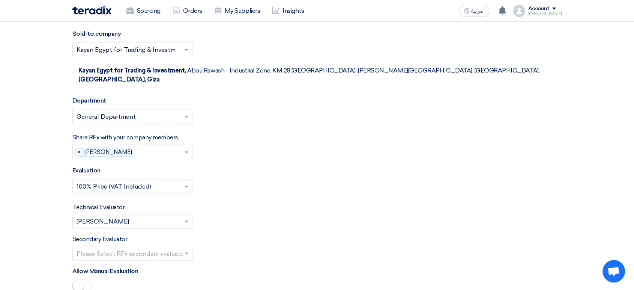
scroll to position [916, 0]
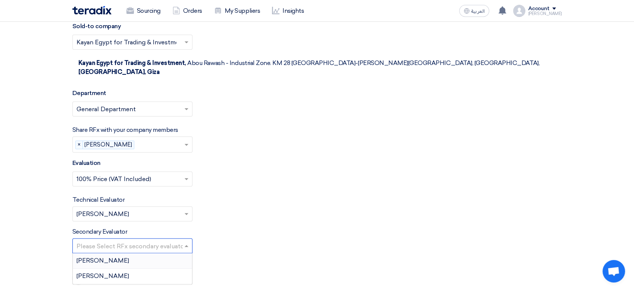
click at [137, 240] on input "text" at bounding box center [129, 246] width 104 height 12
click at [133, 253] on div "[PERSON_NAME]" at bounding box center [132, 260] width 119 height 15
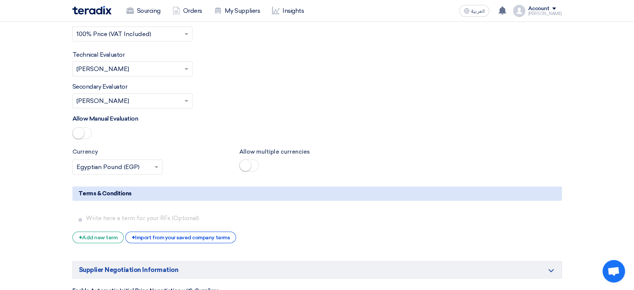
scroll to position [1083, 0]
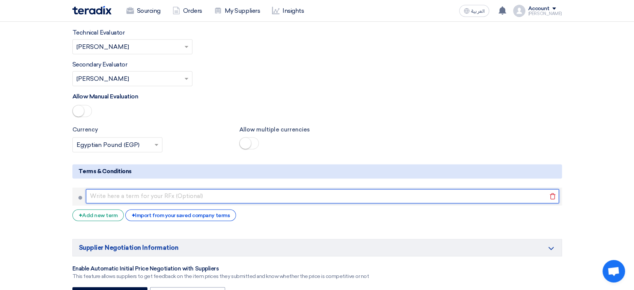
click at [142, 189] on input "text" at bounding box center [322, 196] width 473 height 14
paste input "طريقة الدفع: [ تحويل بنكي خلال 30 يومًا من تاريخ الفاتورة/[DEMOGRAPHIC_DATA]]"
drag, startPoint x: 149, startPoint y: 149, endPoint x: 155, endPoint y: 149, distance: 5.6
click at [155, 189] on input "طريقة الدفع: [ تحويل بنكي خلال 30 يومًا من تاريخ الفاتورة/[DEMOGRAPHIC_DATA]]" at bounding box center [322, 196] width 473 height 14
drag, startPoint x: 162, startPoint y: 149, endPoint x: 153, endPoint y: 149, distance: 9.0
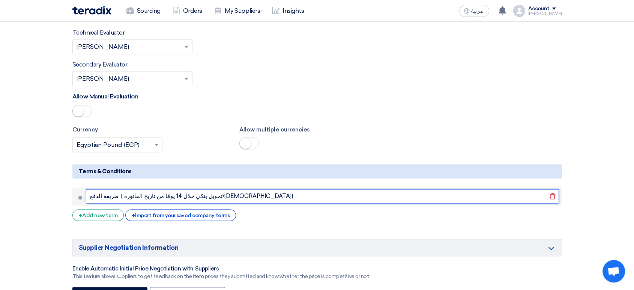
click at [153, 189] on input "طريقة الدفع: [ تحويل بنكي خلال 14 يومًا من تاريخ الفاتورة/[DEMOGRAPHIC_DATA]]" at bounding box center [322, 196] width 473 height 14
type input "طريقة الدفع: [ تحويل بنكي يومًا من تاريخ الفاتورة/الاستلام]"
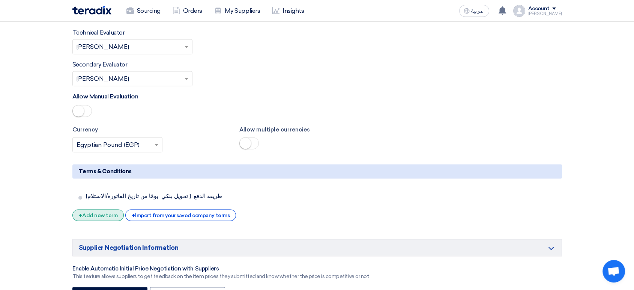
click at [101, 209] on div "+ Add new term" at bounding box center [98, 215] width 52 height 12
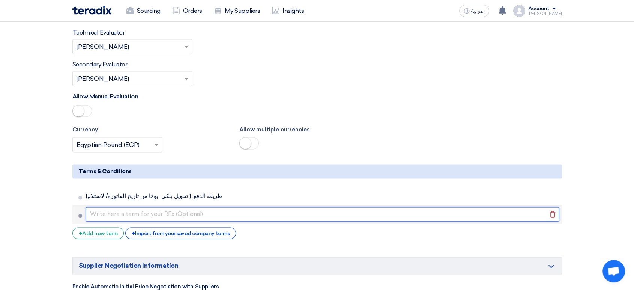
click at [171, 207] on input "text" at bounding box center [322, 214] width 473 height 14
paste input "مدة التوريد: [ خلال 7 أيام من تاريخ أمر الشراء]"
type input "مدة التوريد: [ خلال 7 أيام من تاريخ أمر الشراء]"
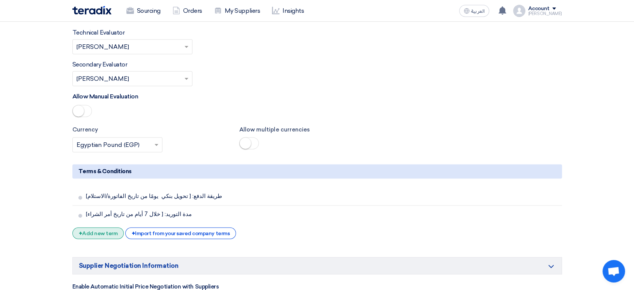
click at [83, 227] on div "+ Add new term" at bounding box center [98, 233] width 52 height 12
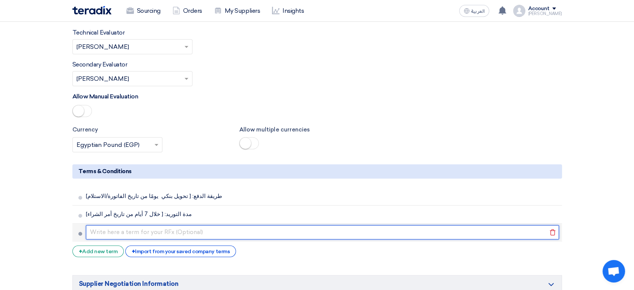
click at [129, 225] on input "text" at bounding box center [322, 232] width 473 height 14
paste input "مكان التوريد: [مثلاً: مخازن الشركة – فرع ابورواش]"
drag, startPoint x: 92, startPoint y: 186, endPoint x: 109, endPoint y: 186, distance: 17.3
click at [109, 225] on input "مكان التوريد: [مثلاً: مخازن الشركة – فرع ابورواش]" at bounding box center [322, 232] width 473 height 14
type input "مكان التوريد: [مثلاً: مخازن الشركة – فرع القطامية ]"
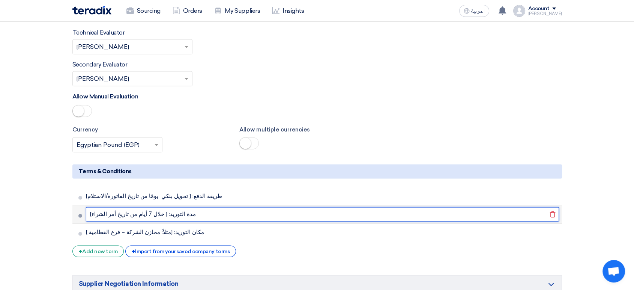
click at [91, 207] on input "مدة التوريد: [ خلال 7 أيام من تاريخ أمر الشراء]" at bounding box center [322, 214] width 473 height 14
type input "مدة التوريد: [ خلال 7 أيام من تاريخ أمر الشراء ]"
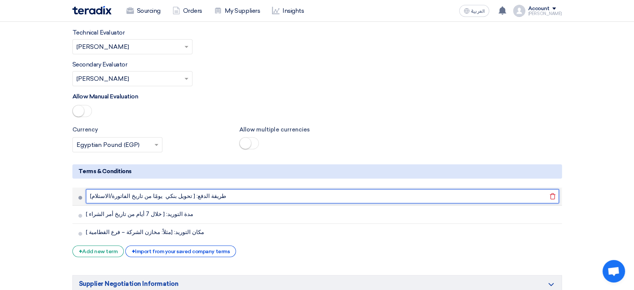
click at [92, 189] on input "طريقة الدفع: [ تحويل بنكي يومًا من تاريخ الفاتورة/الاستلام]" at bounding box center [322, 196] width 473 height 14
type input "طريقة الدفع: [ تحويل بنكي يومًا من تاريخ الفاتورة/الاستلام ]"
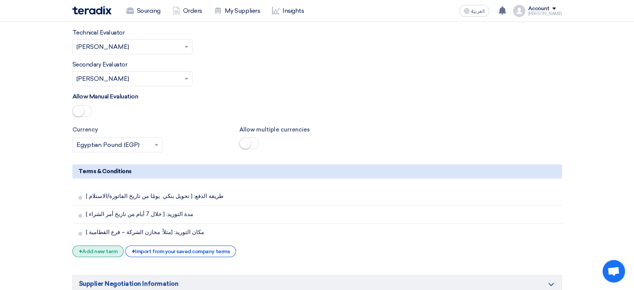
click at [94, 245] on div "+ Add new term" at bounding box center [98, 251] width 52 height 12
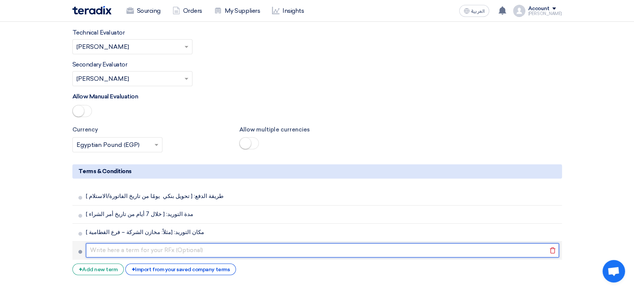
click at [140, 243] on input "text" at bounding box center [322, 250] width 473 height 14
paste input "صلاحية العرض: لا تقل عن [ 15 يومًا] من تاريخ استلامه."
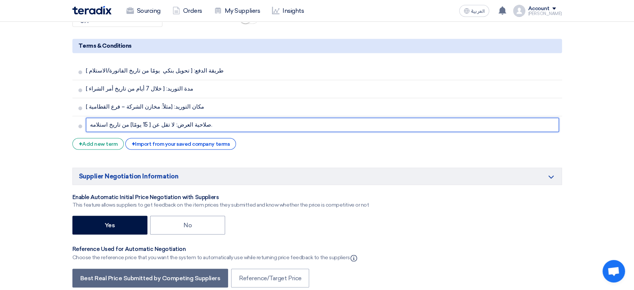
scroll to position [1249, 0]
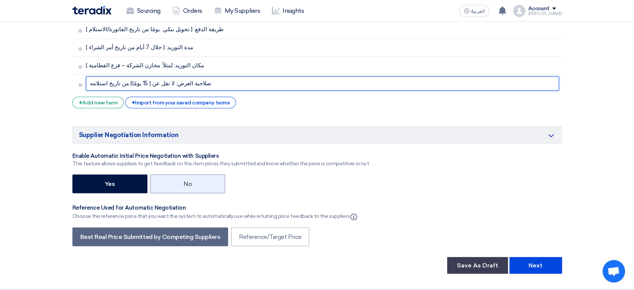
type input "صلاحية العرض: لا تقل عن [ 15 يومًا] من تاريخ استلامه."
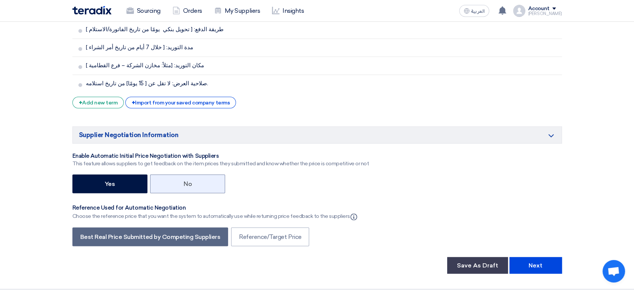
click at [207, 174] on label "No" at bounding box center [187, 183] width 75 height 19
click at [188, 180] on input "No" at bounding box center [185, 182] width 5 height 5
radio input "true"
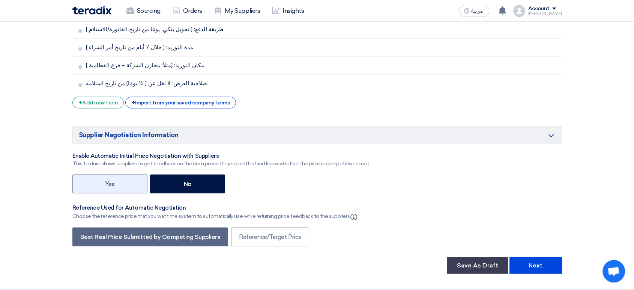
click at [142, 174] on label "Yes" at bounding box center [109, 183] width 75 height 19
click at [110, 180] on input "Yes" at bounding box center [107, 182] width 5 height 5
radio input "true"
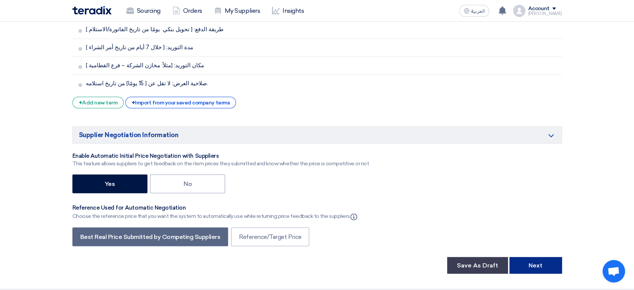
click at [531, 257] on button "Next" at bounding box center [536, 265] width 53 height 17
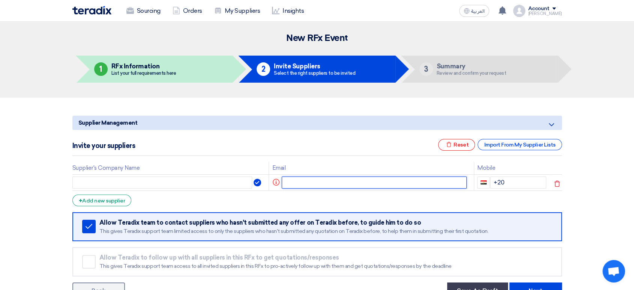
click at [305, 184] on input "text" at bounding box center [374, 182] width 185 height 12
paste input "[EMAIL_ADDRESS][DOMAIN_NAME]"
type input "[EMAIL_ADDRESS][DOMAIN_NAME]"
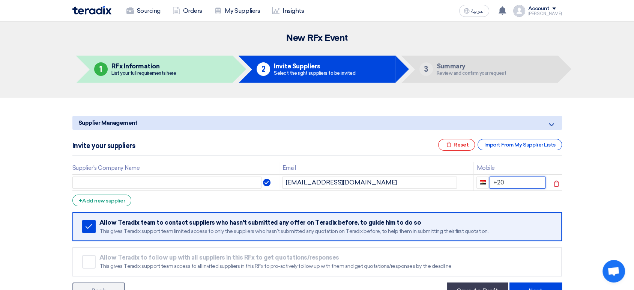
click at [511, 182] on input "+20" at bounding box center [518, 182] width 56 height 12
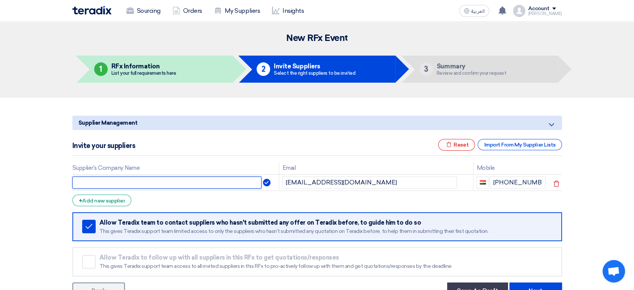
click at [114, 181] on input "text" at bounding box center [167, 182] width 190 height 12
type input "خ"
type input "o"
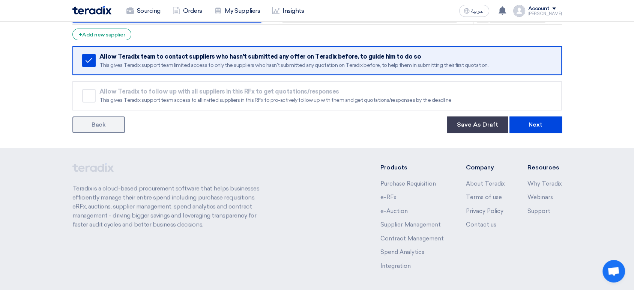
scroll to position [167, 0]
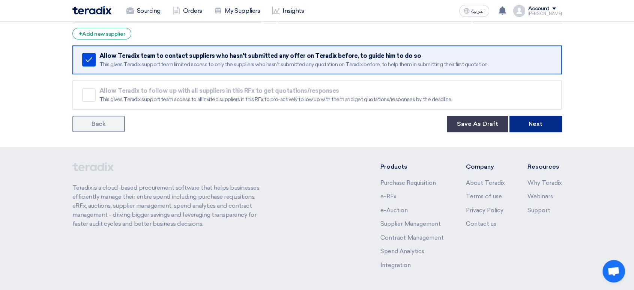
type input "OAK"
click at [534, 122] on button "Next" at bounding box center [536, 124] width 53 height 17
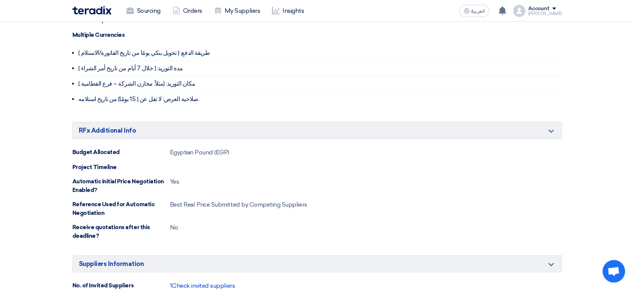
scroll to position [542, 0]
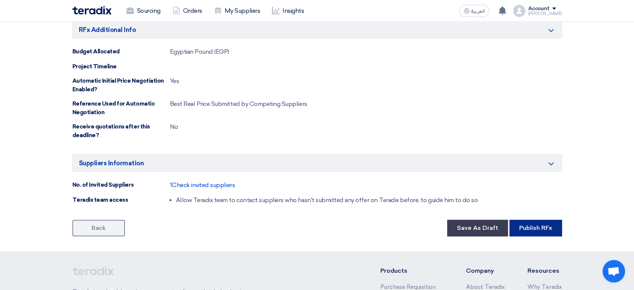
click at [537, 227] on button "Publish RFx" at bounding box center [536, 228] width 53 height 17
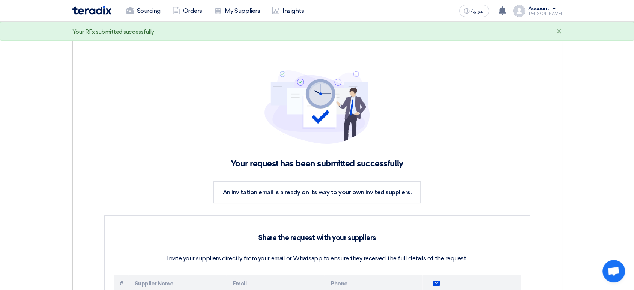
scroll to position [208, 0]
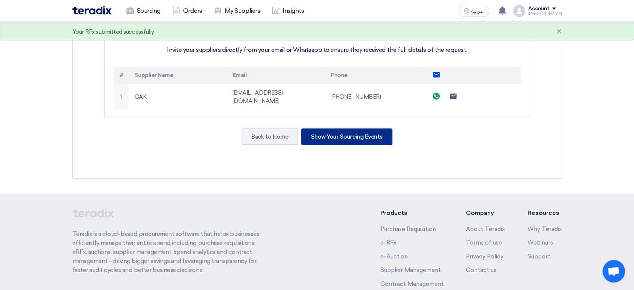
click at [328, 128] on div "Show Your Sourcing Events" at bounding box center [346, 136] width 91 height 17
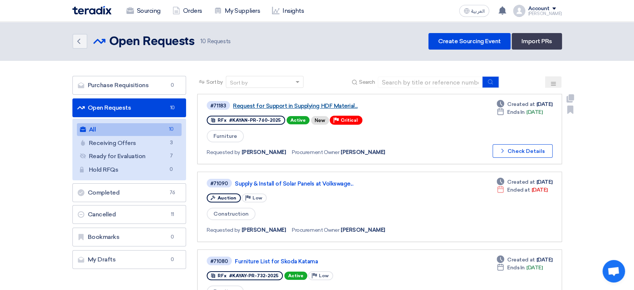
click at [331, 106] on link "Request for Support in Supplying HDF Material..." at bounding box center [327, 105] width 188 height 7
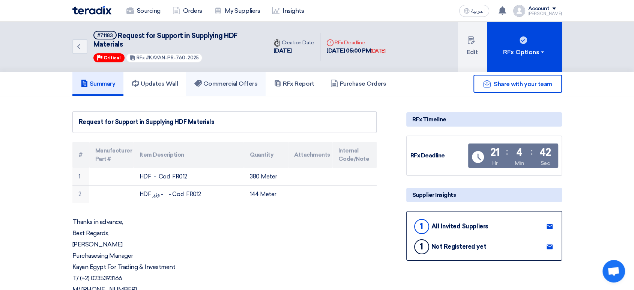
click at [224, 86] on link "Commercial Offers" at bounding box center [226, 84] width 80 height 24
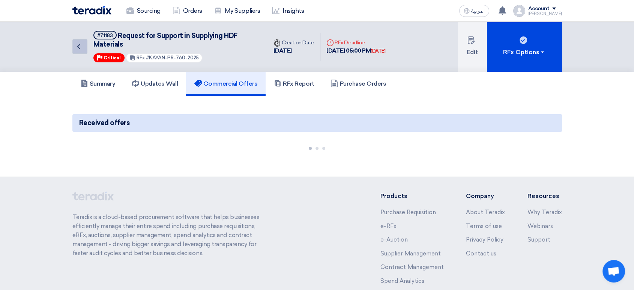
click at [84, 49] on link "Back" at bounding box center [79, 46] width 15 height 15
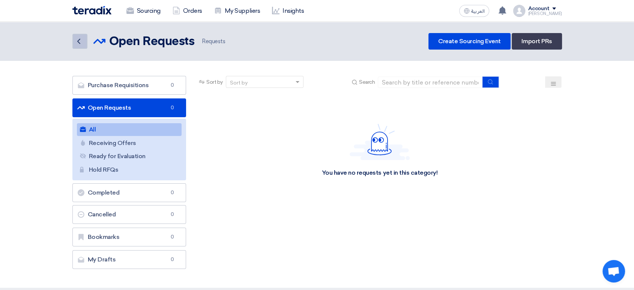
click at [76, 41] on icon "Back" at bounding box center [78, 41] width 9 height 9
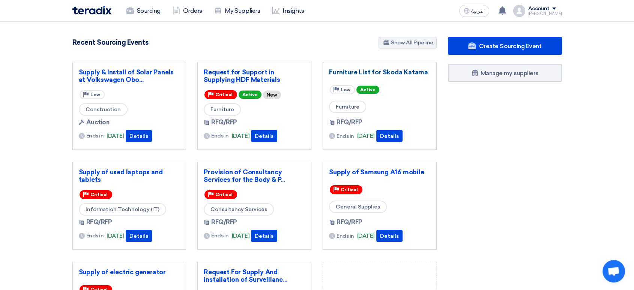
click at [396, 68] on link "Furniture List for Skoda Katama" at bounding box center [379, 72] width 101 height 8
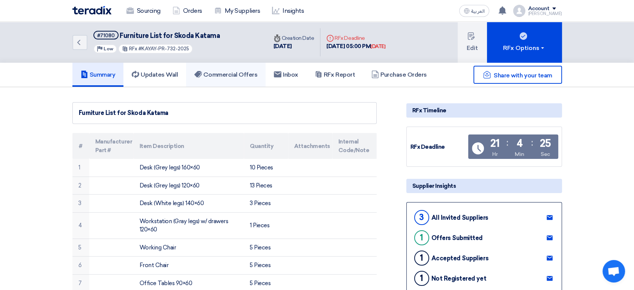
click at [243, 71] on h5 "Commercial Offers" at bounding box center [225, 75] width 63 height 8
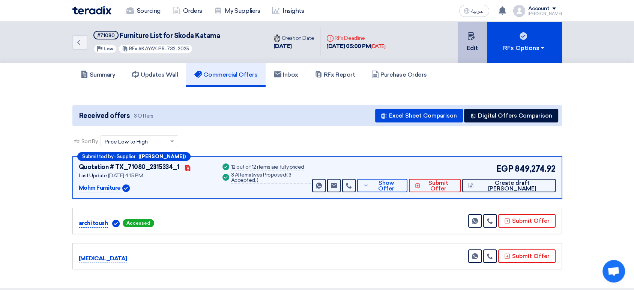
click at [480, 50] on button "Edit" at bounding box center [472, 42] width 29 height 41
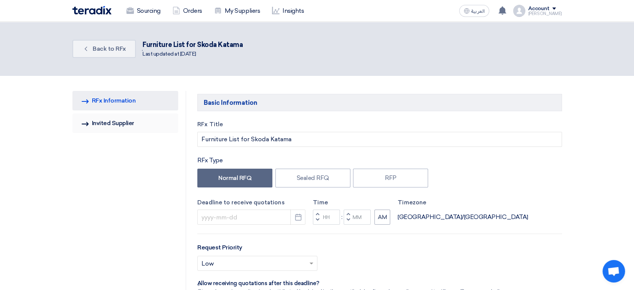
type input "[DATE]"
type input "05"
type input "00"
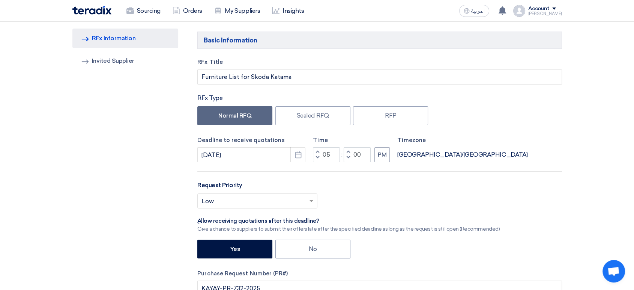
scroll to position [83, 0]
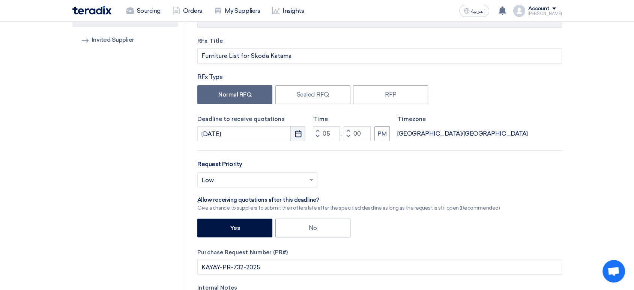
click at [300, 135] on icon "Pick a date" at bounding box center [299, 134] width 8 height 8
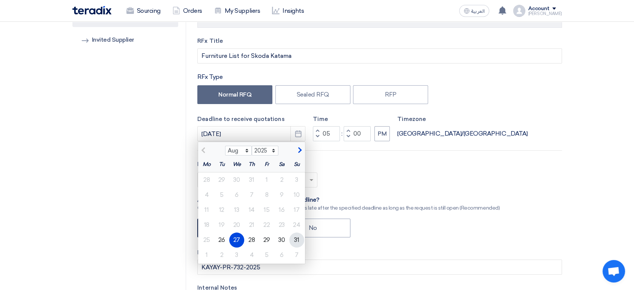
click at [296, 241] on div "31" at bounding box center [296, 239] width 15 height 15
type input "[DATE]"
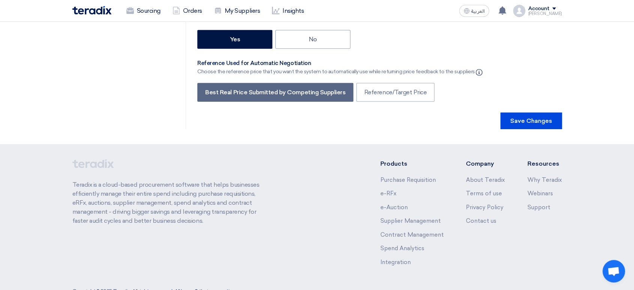
scroll to position [1820, 0]
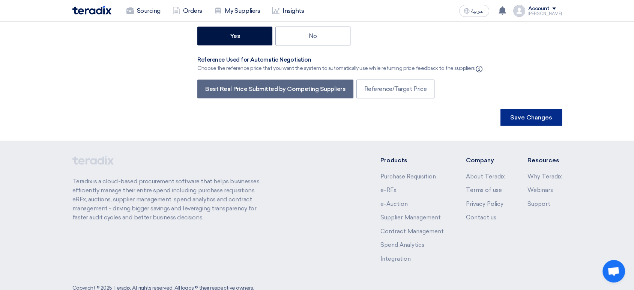
click at [543, 109] on button "Save Changes" at bounding box center [532, 117] width 62 height 17
